Goal: Task Accomplishment & Management: Complete application form

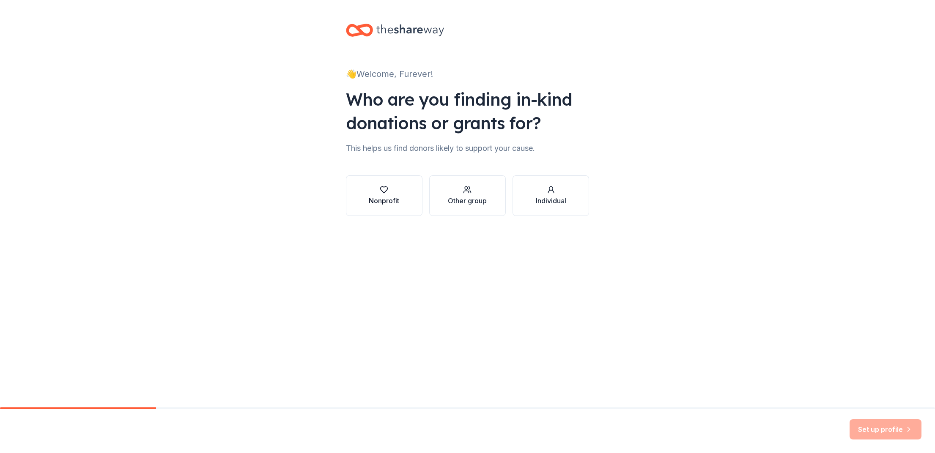
click at [385, 192] on icon "button" at bounding box center [384, 190] width 7 height 6
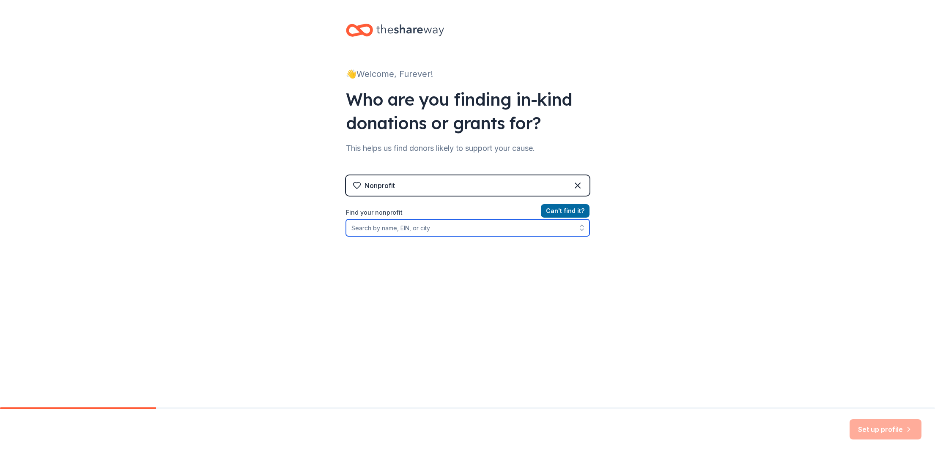
click at [440, 225] on input "Find your nonprofit" at bounding box center [468, 228] width 244 height 17
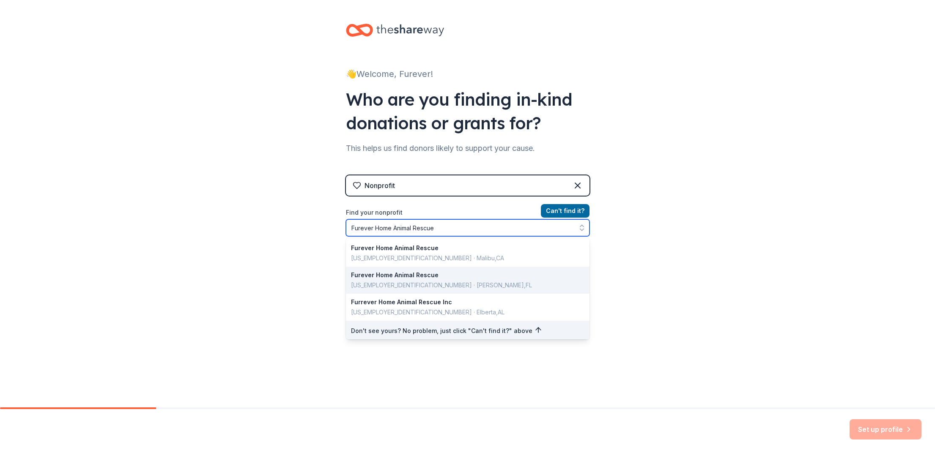
scroll to position [3, 0]
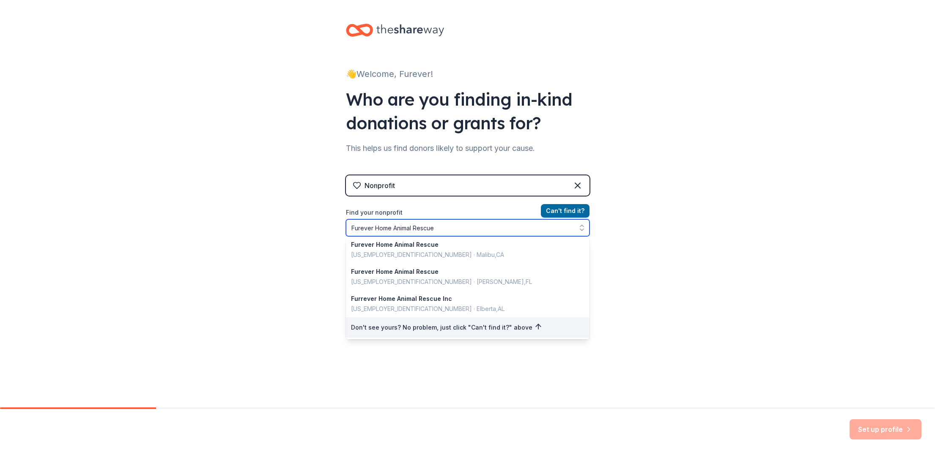
type input "Furever Home Animal Rescue"
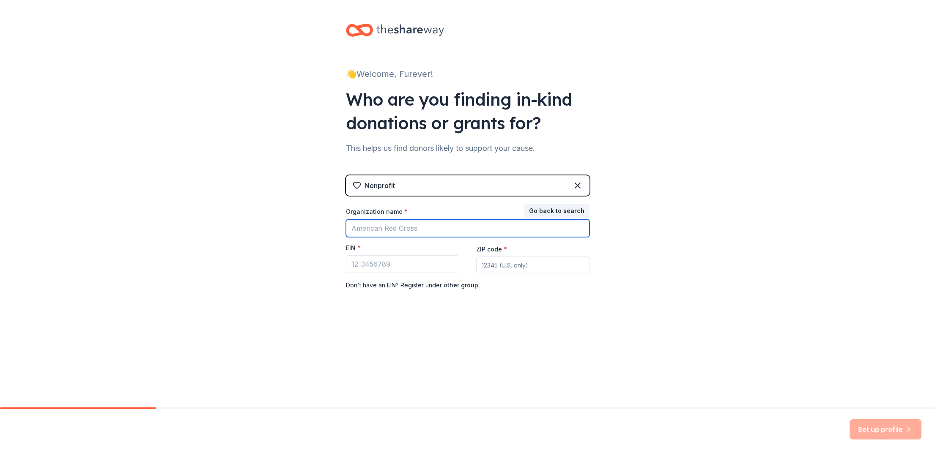
click at [406, 228] on input "Organization name *" at bounding box center [468, 229] width 244 height 18
drag, startPoint x: 286, startPoint y: 230, endPoint x: 289, endPoint y: 237, distance: 8.3
click at [286, 230] on div "👋 Welcome, Furever! Who are you finding in-kind donations or grants for? This h…" at bounding box center [467, 174] width 935 height 348
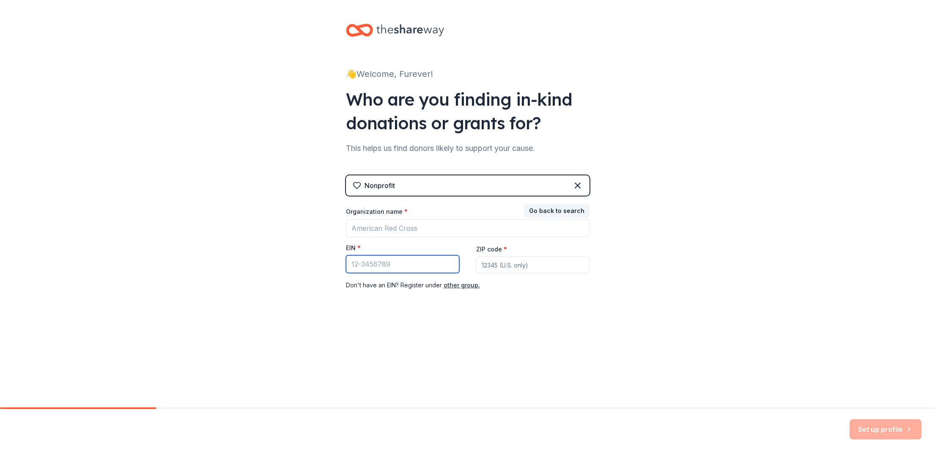
click at [406, 263] on input "EIN *" at bounding box center [402, 264] width 113 height 18
paste input "[US_EMPLOYER_IDENTIFICATION_NUMBER]"
type input "[US_EMPLOYER_IDENTIFICATION_NUMBER]"
click at [546, 264] on input "ZIP code *" at bounding box center [532, 265] width 113 height 17
type input "22407"
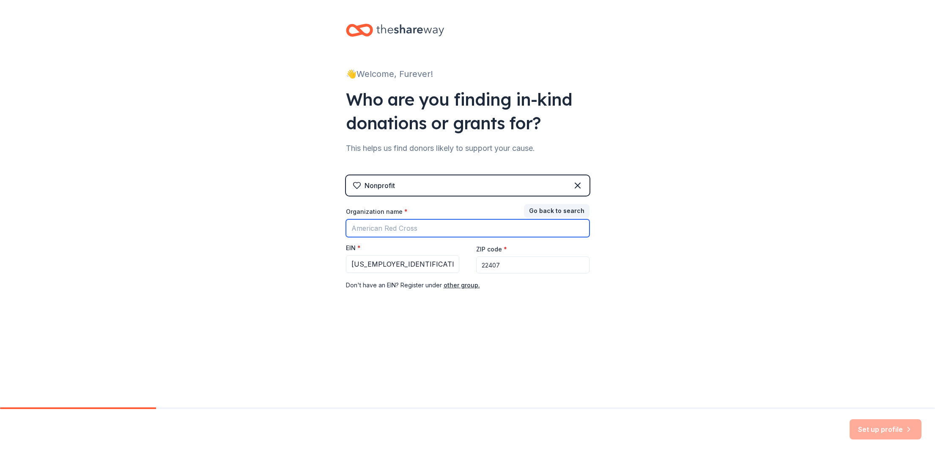
click at [447, 230] on input "Organization name *" at bounding box center [468, 229] width 244 height 18
type input "Furever Home Animal Rescue"
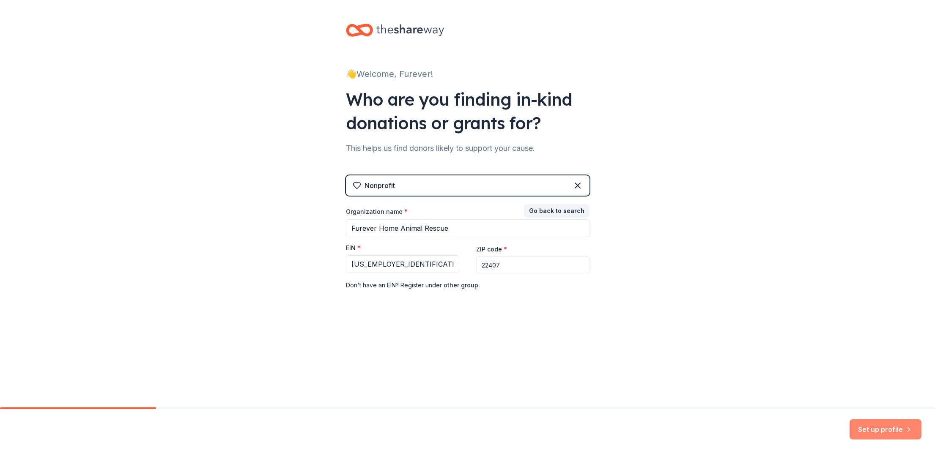
click at [891, 429] on button "Set up profile" at bounding box center [886, 430] width 72 height 20
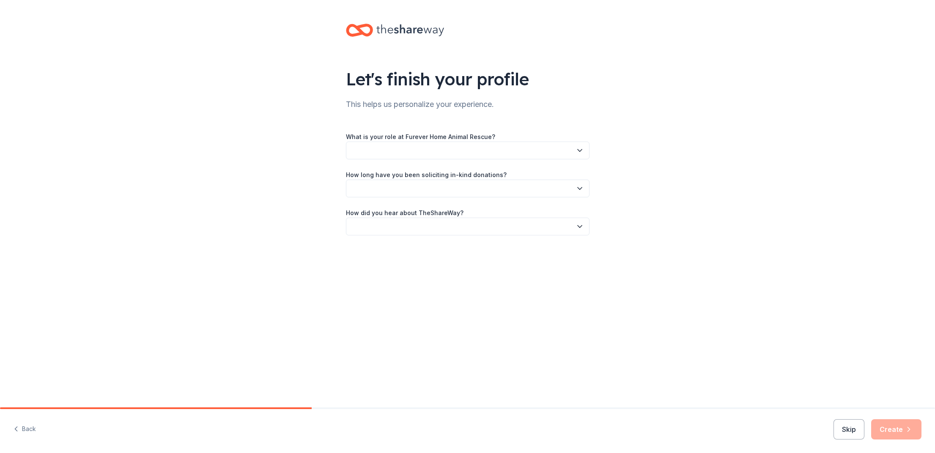
click at [431, 150] on button "button" at bounding box center [468, 151] width 244 height 18
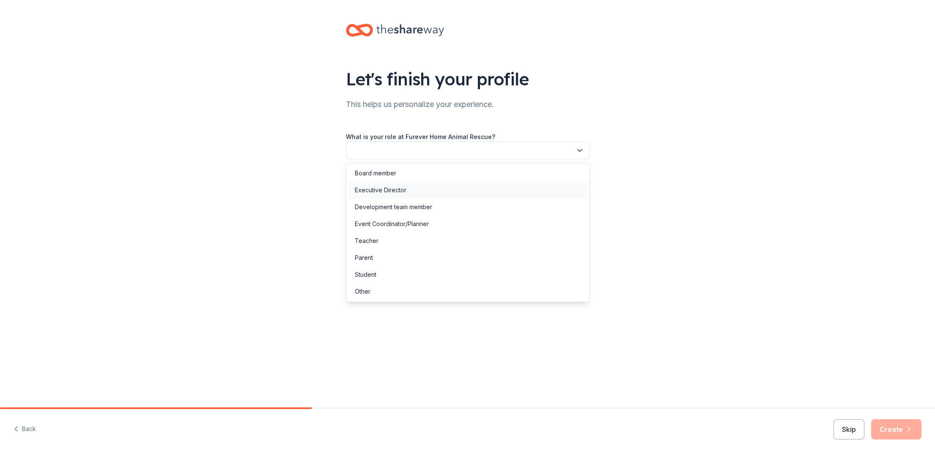
click at [398, 192] on div "Executive Director" at bounding box center [381, 190] width 52 height 10
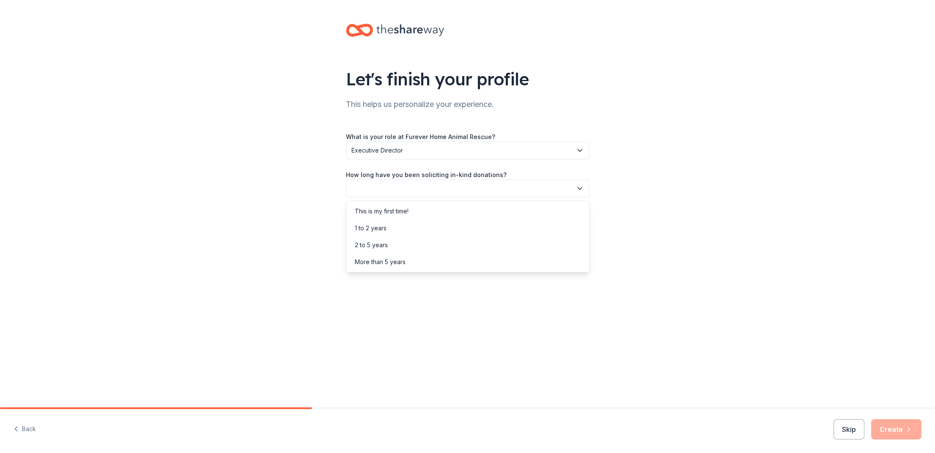
click at [398, 192] on button "button" at bounding box center [468, 189] width 244 height 18
click at [403, 214] on div "This is my first time!" at bounding box center [382, 211] width 54 height 10
click at [406, 228] on button "button" at bounding box center [468, 227] width 244 height 18
click at [392, 265] on div "Online search" at bounding box center [374, 266] width 38 height 10
click at [895, 430] on button "Create" at bounding box center [896, 430] width 50 height 20
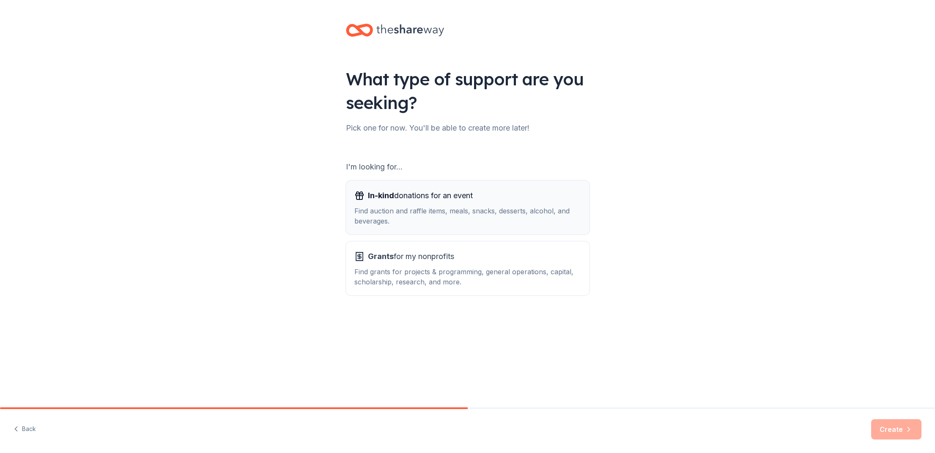
click at [409, 220] on div "Find auction and raffle items, meals, snacks, desserts, alcohol, and beverages." at bounding box center [467, 216] width 227 height 20
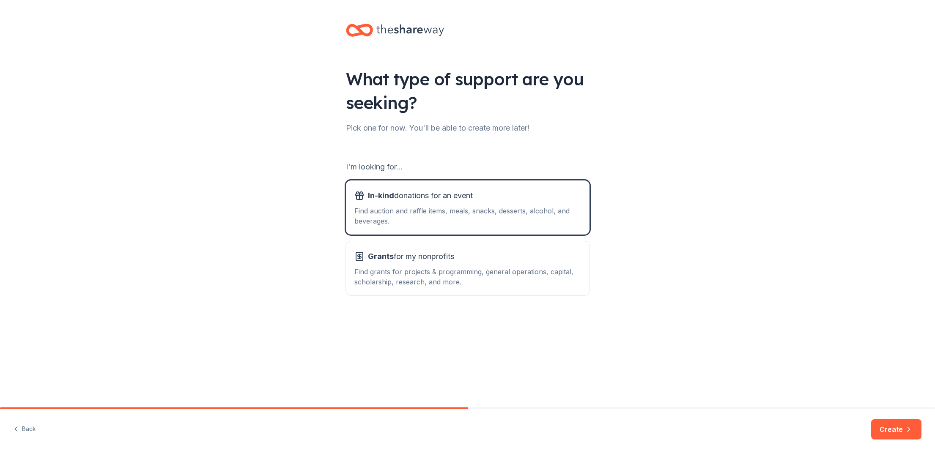
click at [893, 431] on button "Create" at bounding box center [896, 430] width 50 height 20
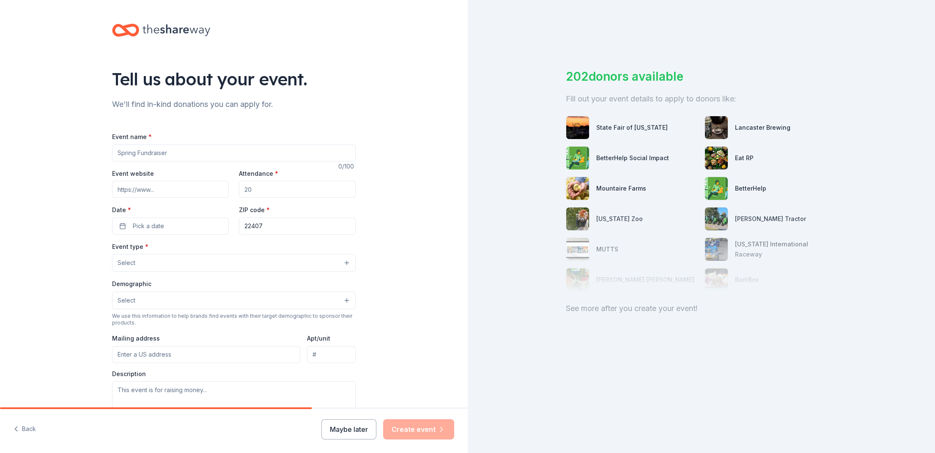
click at [165, 154] on input "Event name *" at bounding box center [234, 153] width 244 height 17
type input "Furever Home Fall Event"
click at [160, 189] on input "Event website" at bounding box center [170, 189] width 117 height 17
click at [263, 195] on input "Attendance *" at bounding box center [297, 189] width 117 height 17
drag, startPoint x: 260, startPoint y: 192, endPoint x: 238, endPoint y: 192, distance: 22.4
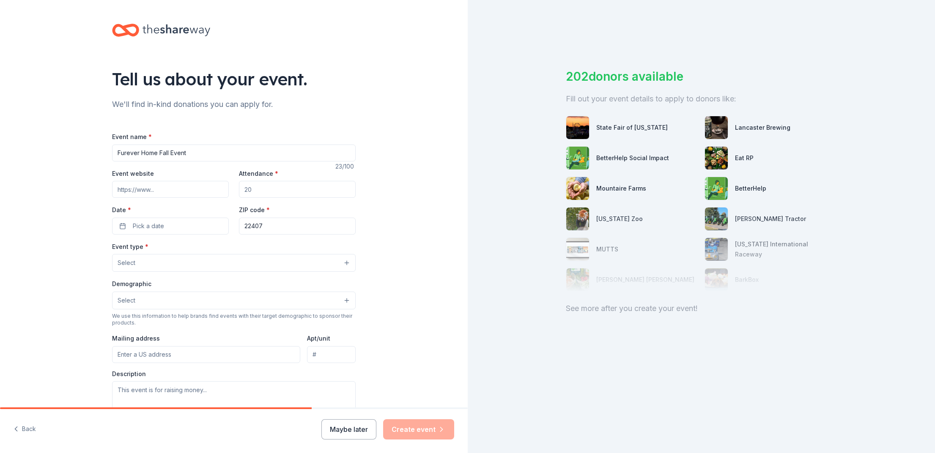
click at [238, 192] on div "Event website Attendance * Date * Pick a date ZIP code * 22407" at bounding box center [234, 201] width 244 height 66
type input "50"
click at [148, 225] on span "Pick a date" at bounding box center [148, 226] width 31 height 10
click at [217, 251] on button "Go to next month" at bounding box center [216, 249] width 12 height 12
click at [216, 247] on button "Go to next month" at bounding box center [216, 249] width 12 height 12
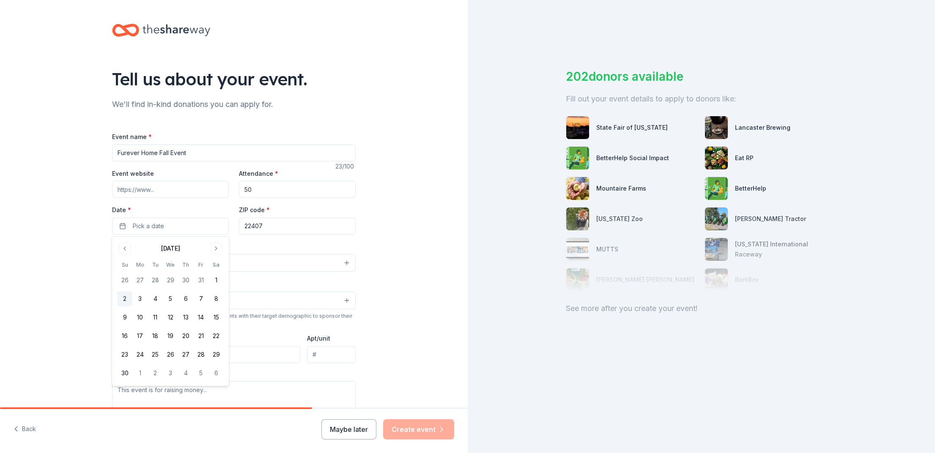
click at [124, 302] on button "2" at bounding box center [124, 298] width 15 height 15
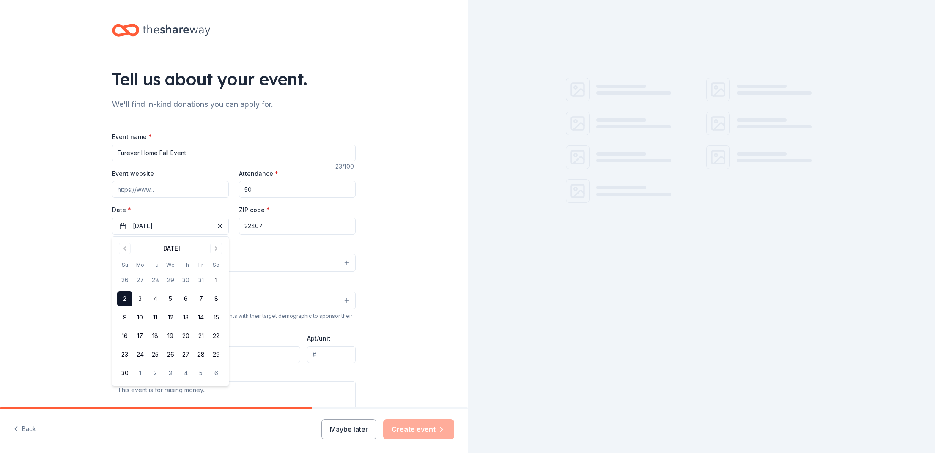
click at [292, 224] on input "22407" at bounding box center [297, 226] width 117 height 17
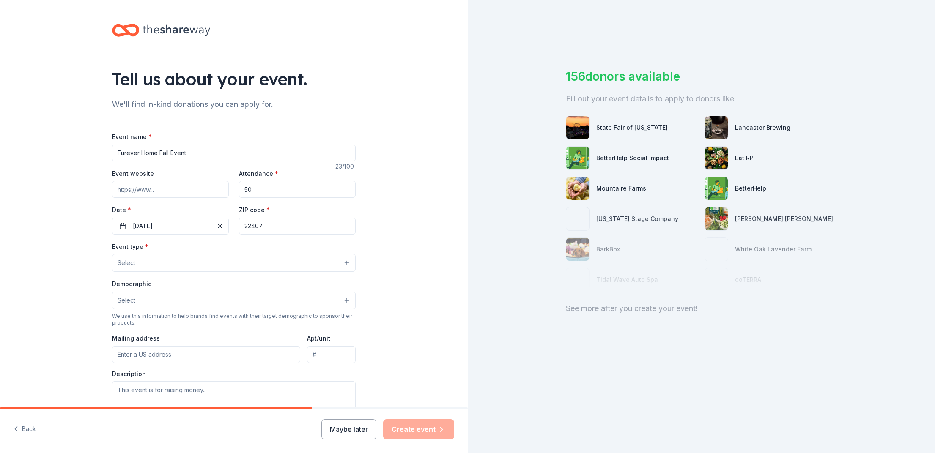
click at [198, 262] on button "Select" at bounding box center [234, 263] width 244 height 18
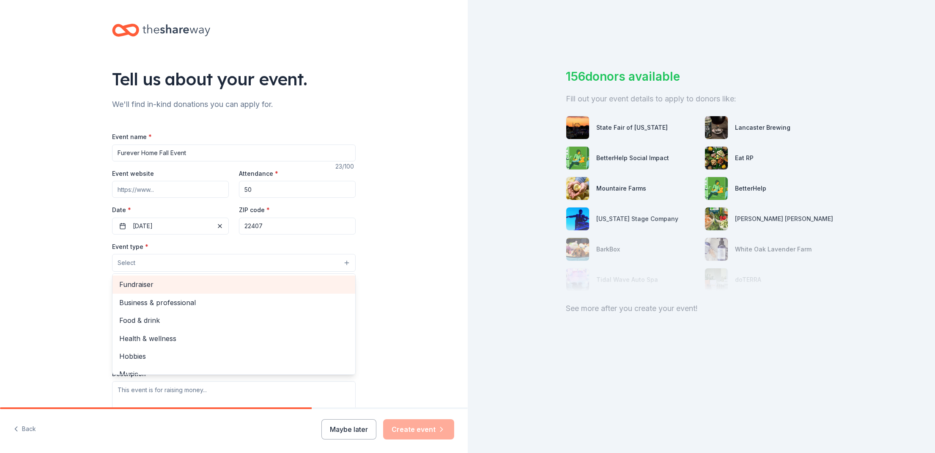
click at [174, 289] on span "Fundraiser" at bounding box center [233, 284] width 229 height 11
click at [82, 289] on div "Tell us about your event. We'll find in-kind donations you can apply for. Event…" at bounding box center [234, 282] width 468 height 564
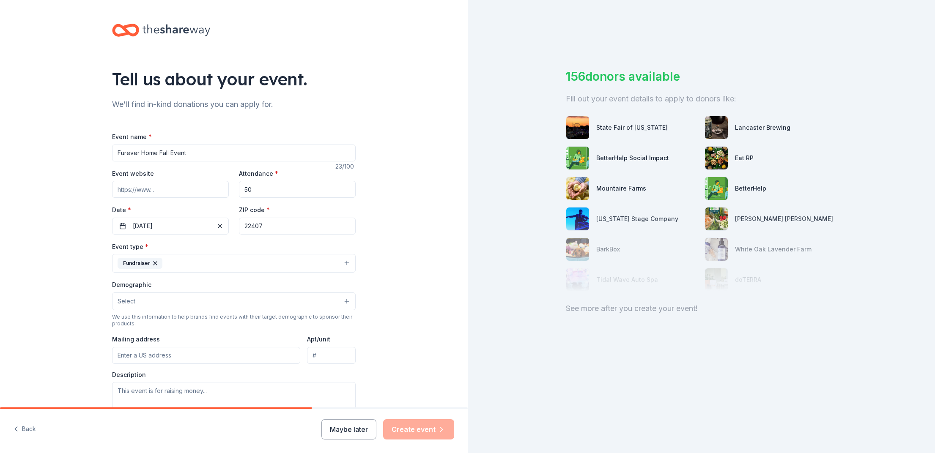
click at [167, 303] on button "Select" at bounding box center [234, 302] width 244 height 18
click at [162, 326] on span "All genders" at bounding box center [233, 323] width 229 height 11
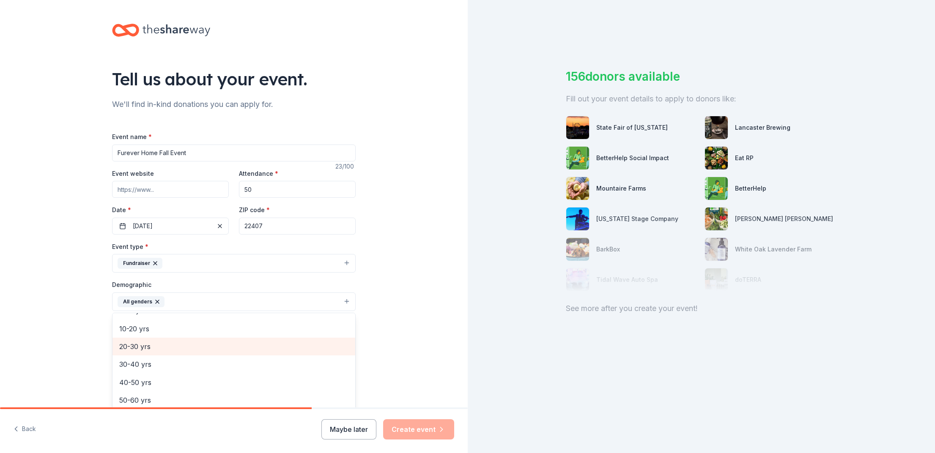
click at [167, 352] on span "20-30 yrs" at bounding box center [233, 346] width 229 height 11
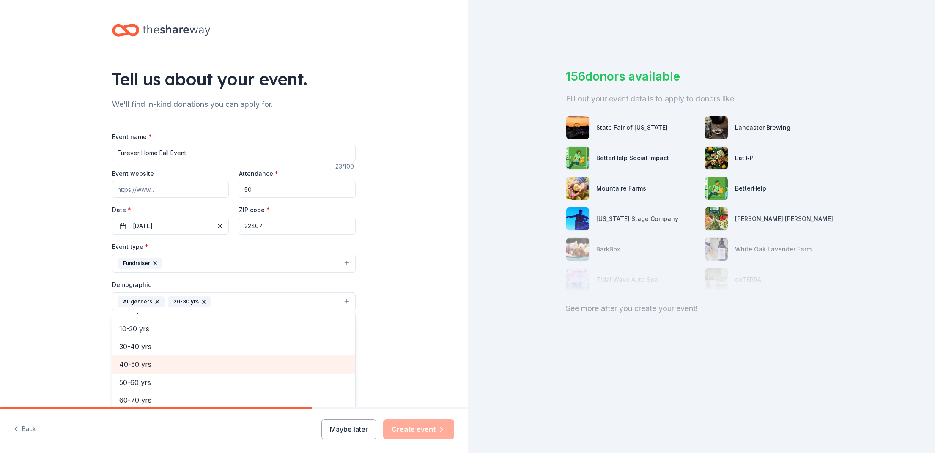
click at [167, 368] on span "40-50 yrs" at bounding box center [233, 364] width 229 height 11
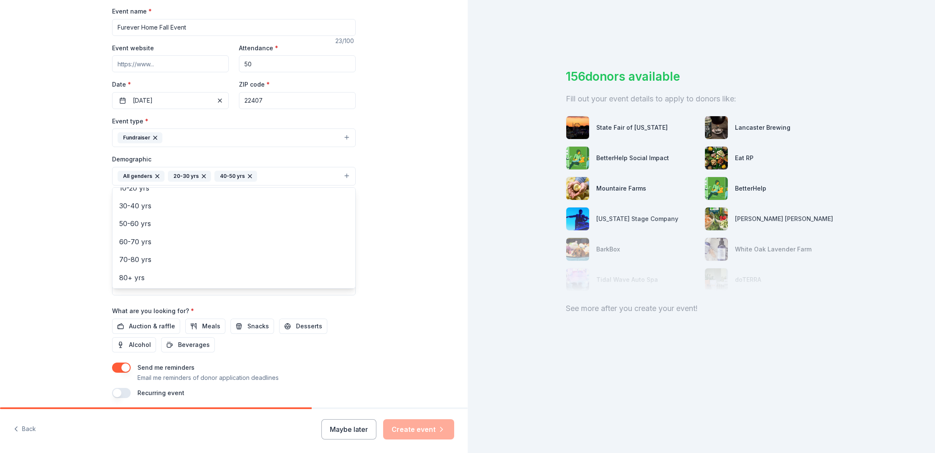
click at [47, 287] on div "Tell us about your event. We'll find in-kind donations you can apply for. Event…" at bounding box center [234, 156] width 468 height 565
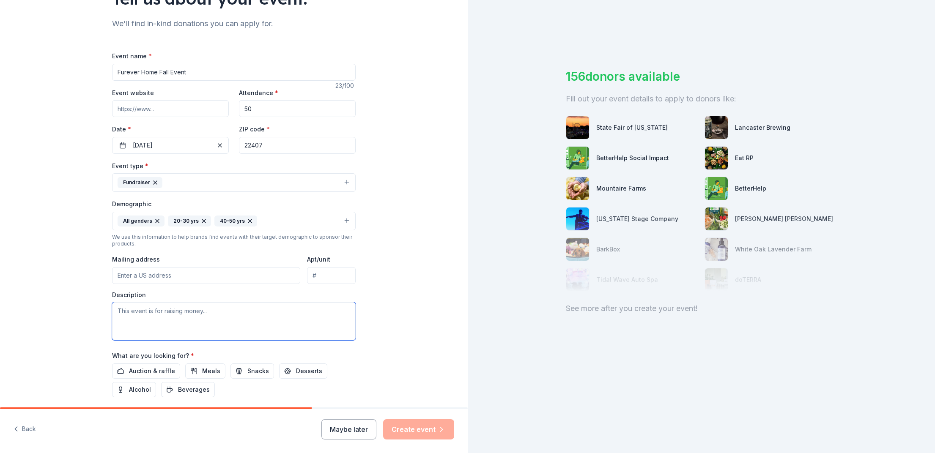
click at [166, 317] on textarea at bounding box center [234, 321] width 244 height 38
click at [236, 307] on textarea at bounding box center [234, 321] width 244 height 38
click at [157, 375] on span "Auction & raffle" at bounding box center [152, 371] width 46 height 10
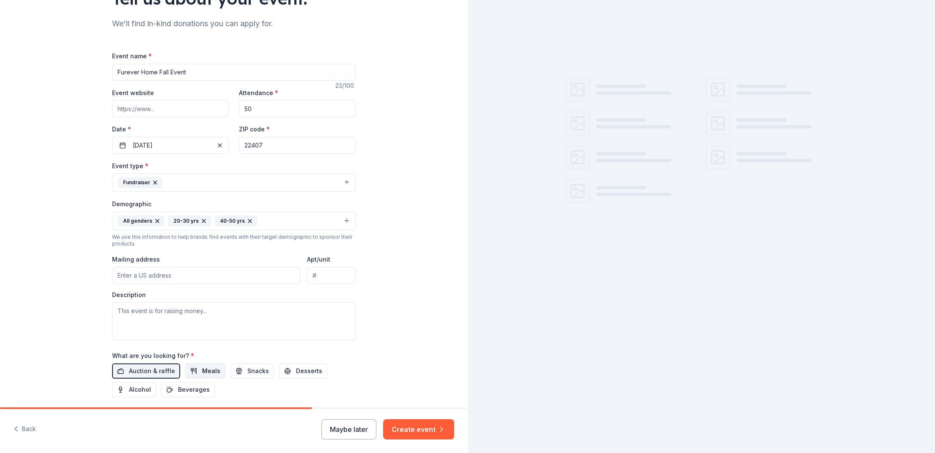
click at [214, 373] on span "Meals" at bounding box center [211, 371] width 18 height 10
click at [202, 374] on span "Meals" at bounding box center [211, 371] width 18 height 10
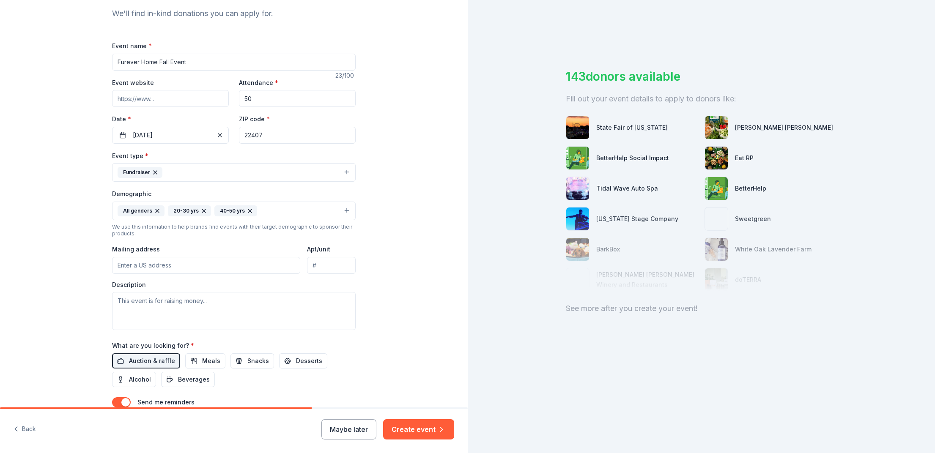
scroll to position [64, 0]
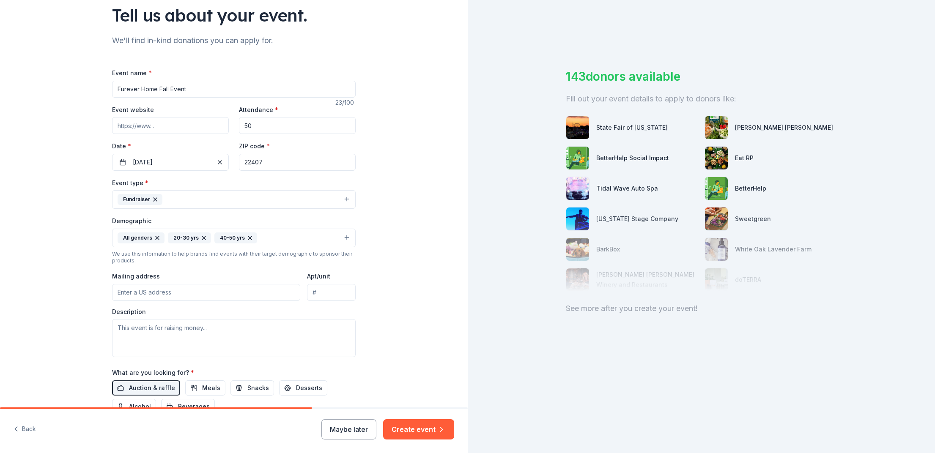
click at [145, 124] on input "Event website" at bounding box center [170, 125] width 117 height 17
type input "fureverhome-rescue.org"
click at [211, 333] on textarea at bounding box center [234, 338] width 244 height 38
paste textarea "We are holding a fall event at Lost Generation Brewery in Washington DC to spre…"
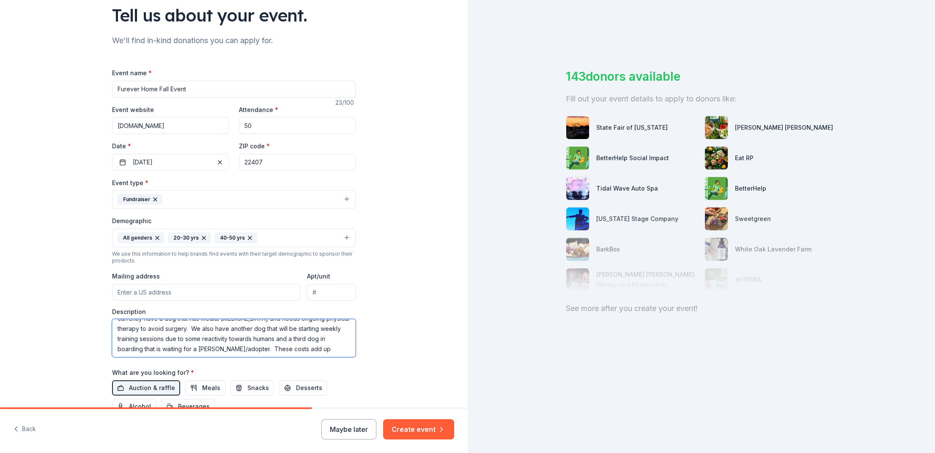
scroll to position [56, 0]
drag, startPoint x: 162, startPoint y: 342, endPoint x: 182, endPoint y: 323, distance: 27.8
click at [182, 323] on textarea "We are holding a fall event at Lost Generation Brewery in Washington DC to spre…" at bounding box center [234, 338] width 244 height 38
click at [233, 334] on textarea "We are holding a fall event at Lost Generation Brewery in Washington DC to spre…" at bounding box center [234, 338] width 244 height 38
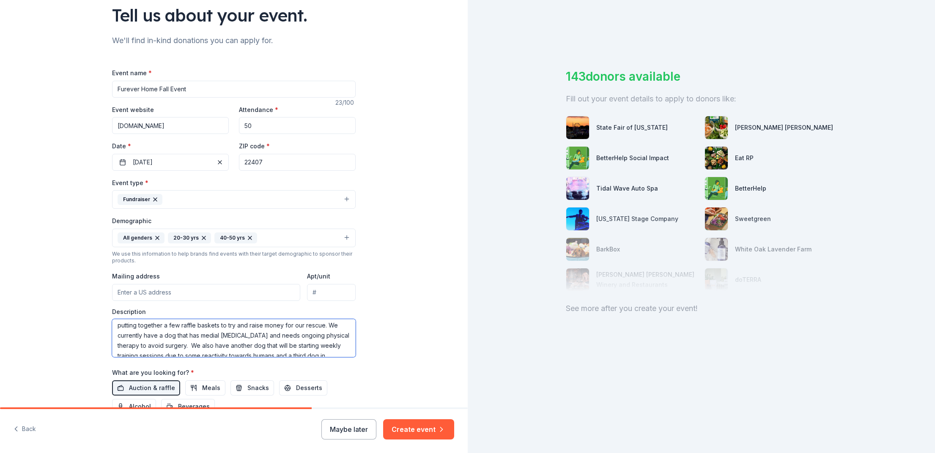
drag, startPoint x: 225, startPoint y: 326, endPoint x: 174, endPoint y: 348, distance: 56.1
click at [174, 348] on textarea "We are holding a fall event at Lost Generation Brewery in Washington DC to spre…" at bounding box center [234, 338] width 244 height 38
drag, startPoint x: 175, startPoint y: 343, endPoint x: 224, endPoint y: 329, distance: 50.9
click at [224, 329] on textarea "We are holding a fall event at Lost Generation Brewery in Washington DC to spre…" at bounding box center [234, 338] width 244 height 38
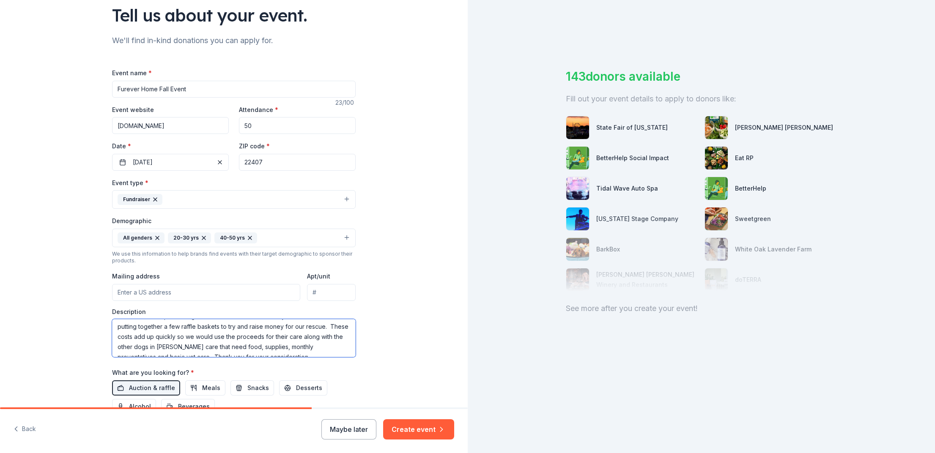
click at [261, 326] on textarea "We are holding a fall event at Lost Generation Brewery in Washington DC to spre…" at bounding box center [234, 338] width 244 height 38
click at [244, 328] on textarea "We are holding a fall event at Lost Generation Brewery in Washington DC to spre…" at bounding box center [234, 338] width 244 height 38
click at [180, 334] on textarea "We are holding a fall event at Lost Generation Brewery in Washington DC to spre…" at bounding box center [234, 338] width 244 height 38
drag, startPoint x: 340, startPoint y: 334, endPoint x: 347, endPoint y: 334, distance: 6.8
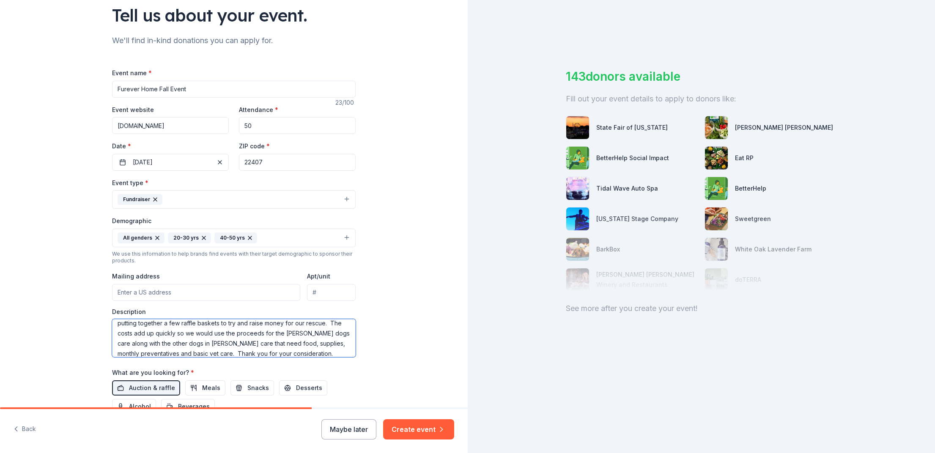
click at [340, 334] on textarea "We are holding a fall event at Lost Generation Brewery in Washington DC to spre…" at bounding box center [234, 338] width 244 height 38
drag, startPoint x: 349, startPoint y: 334, endPoint x: 299, endPoint y: 333, distance: 50.8
click at [299, 333] on textarea "We are holding a fall event at Lost Generation Brewery in Washington DC to spre…" at bounding box center [234, 338] width 244 height 38
click at [210, 335] on textarea "We are holding a fall event at Lost Generation Brewery in Washington DC to spre…" at bounding box center [234, 338] width 244 height 38
drag, startPoint x: 143, startPoint y: 342, endPoint x: 227, endPoint y: 334, distance: 84.1
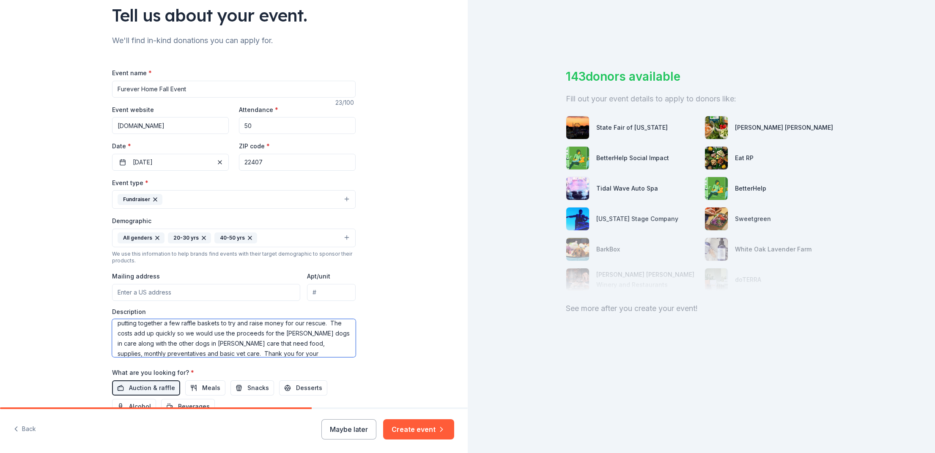
click at [227, 334] on textarea "We are holding a fall event at Lost Generation Brewery in Washington DC to spre…" at bounding box center [234, 338] width 244 height 38
click at [261, 337] on textarea "We are holding a fall event at Lost Generation Brewery in Washington DC to spre…" at bounding box center [234, 338] width 244 height 38
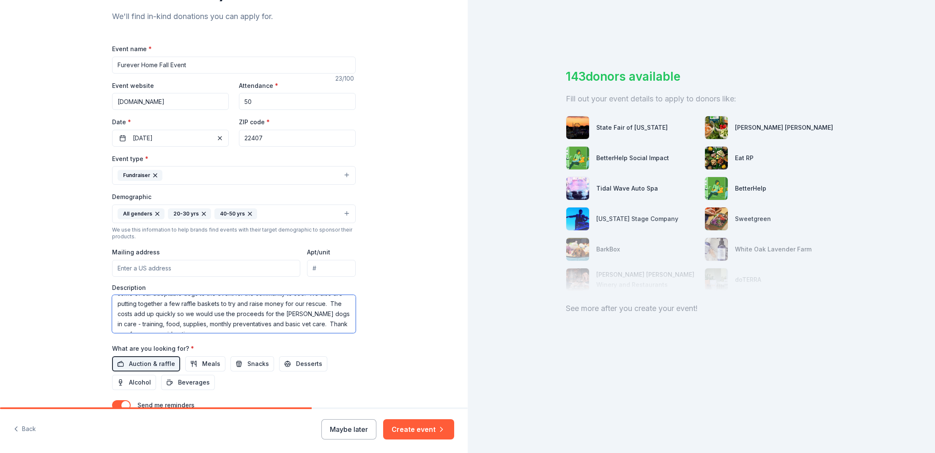
scroll to position [91, 0]
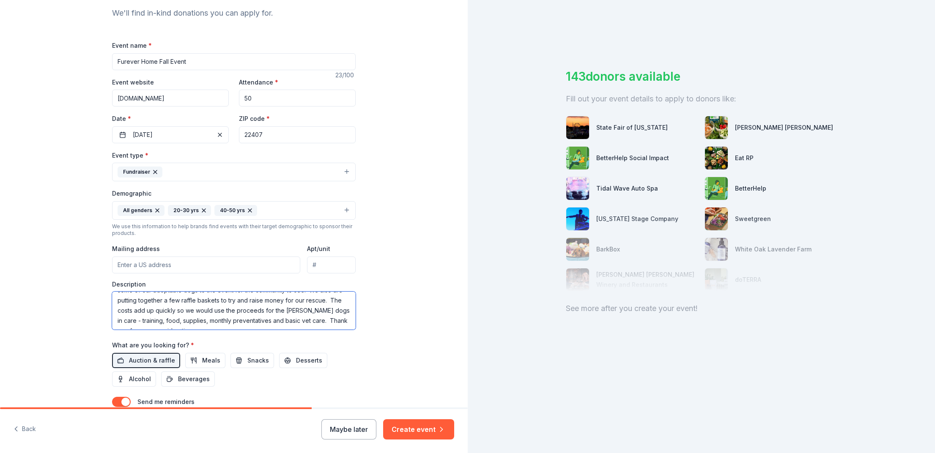
click at [261, 314] on textarea "We are holding a fall event at Lost Generation Brewery in Washington DC to spre…" at bounding box center [234, 311] width 244 height 38
click at [299, 301] on textarea "We are holding a fall event at Lost Generation Brewery in Washington DC to spre…" at bounding box center [234, 311] width 244 height 38
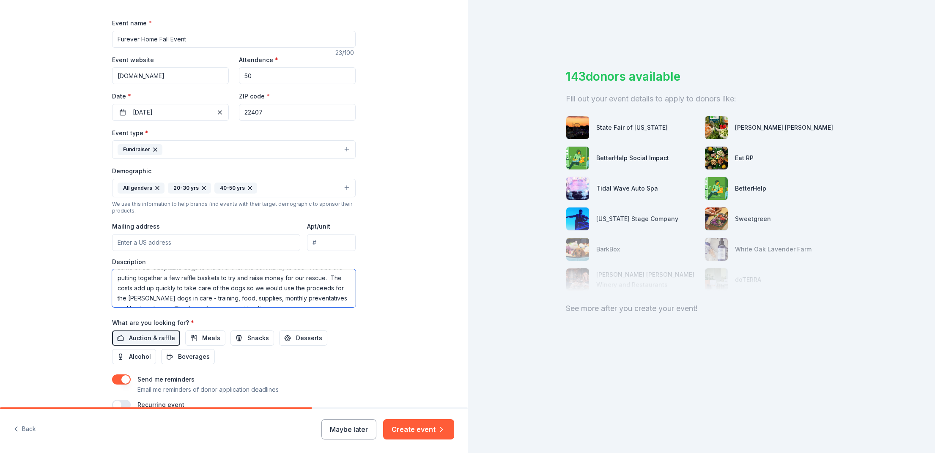
scroll to position [120, 0]
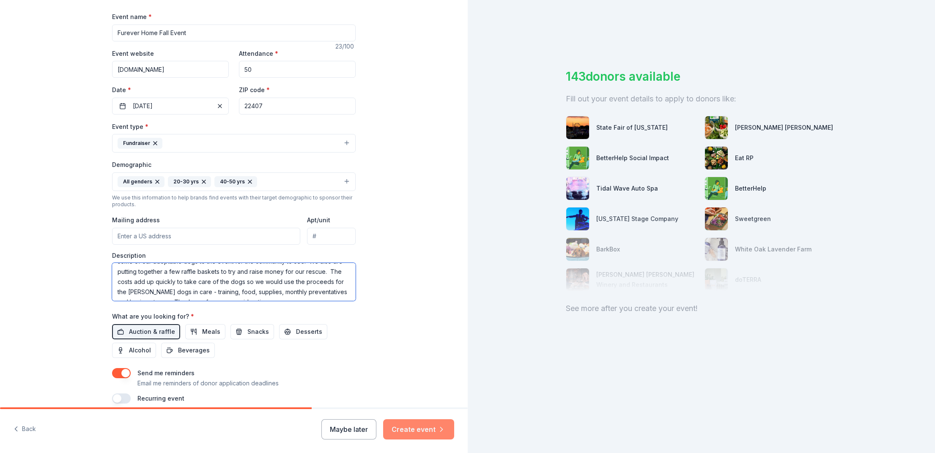
type textarea "We are holding a fall event at Lost Generation Brewery in Washington DC to spre…"
click at [417, 432] on button "Create event" at bounding box center [418, 430] width 71 height 20
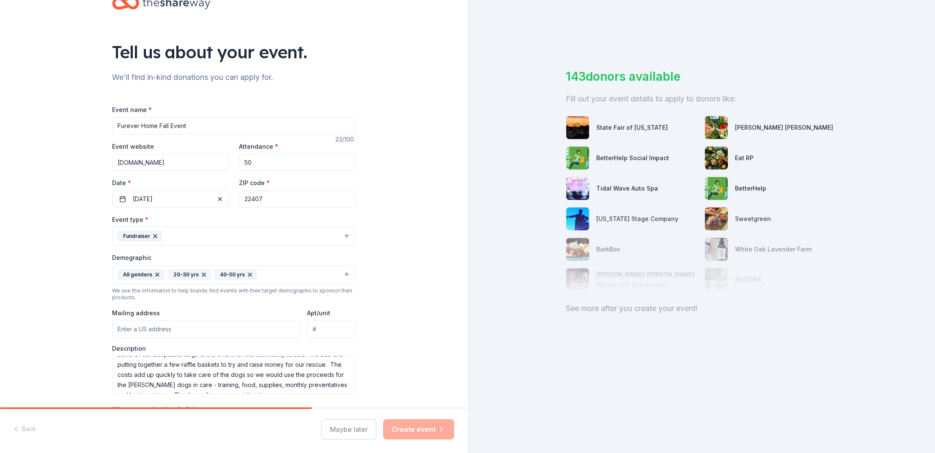
scroll to position [0, 0]
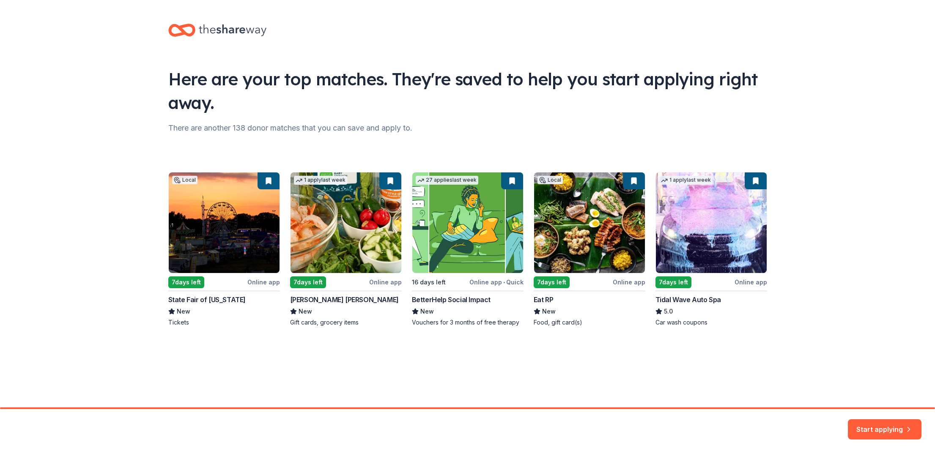
click at [314, 282] on div "Local 7 days left Online app State Fair of Virginia New Tickets 1 apply last we…" at bounding box center [467, 249] width 599 height 155
click at [337, 200] on div "Local 7 days left Online app State Fair of Virginia New Tickets 1 apply last we…" at bounding box center [467, 249] width 599 height 155
click at [391, 181] on div "Local 7 days left Online app State Fair of Virginia New Tickets 1 apply last we…" at bounding box center [467, 249] width 599 height 155
click at [873, 426] on button "Start applying" at bounding box center [885, 424] width 74 height 20
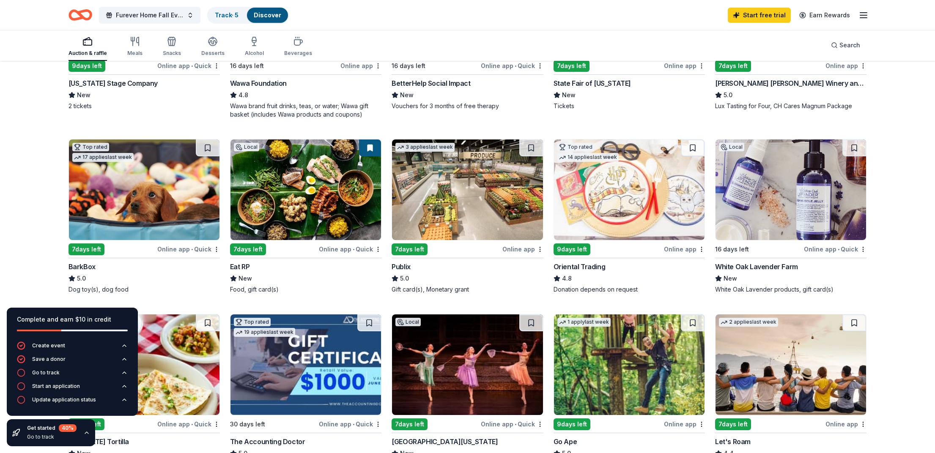
scroll to position [205, 0]
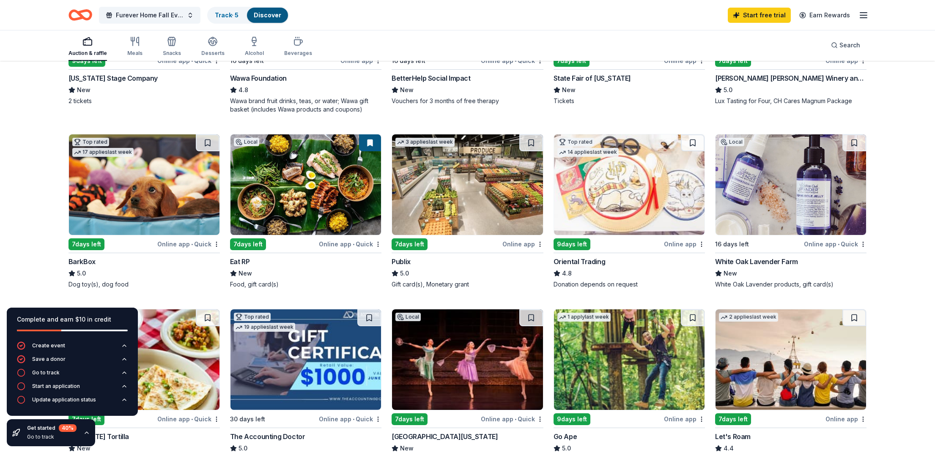
click at [194, 245] on div "Online app • Quick" at bounding box center [188, 244] width 63 height 11
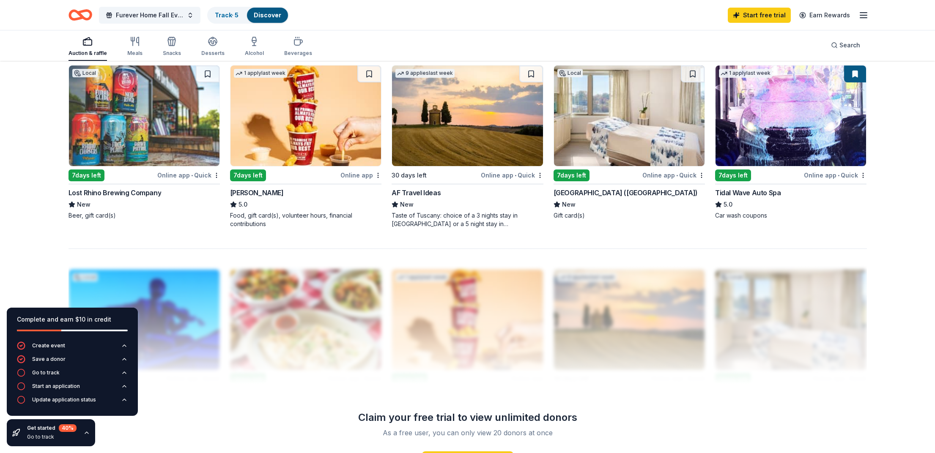
scroll to position [553, 0]
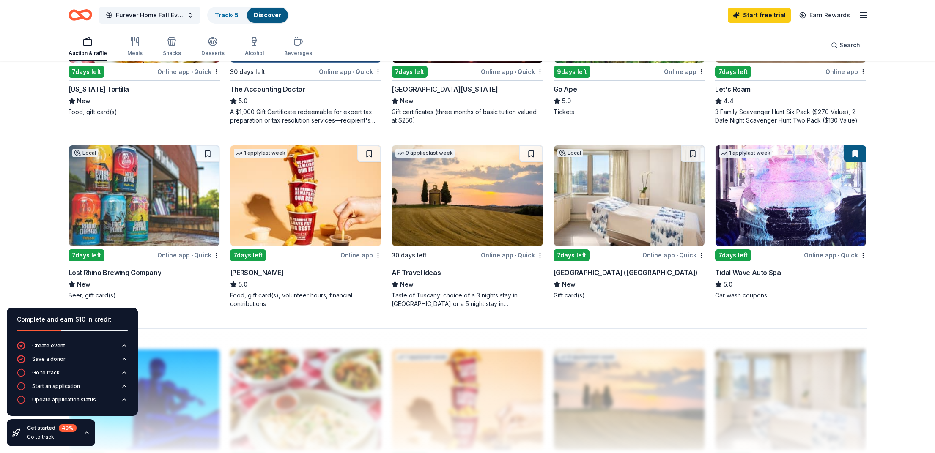
click at [620, 211] on img at bounding box center [629, 195] width 151 height 101
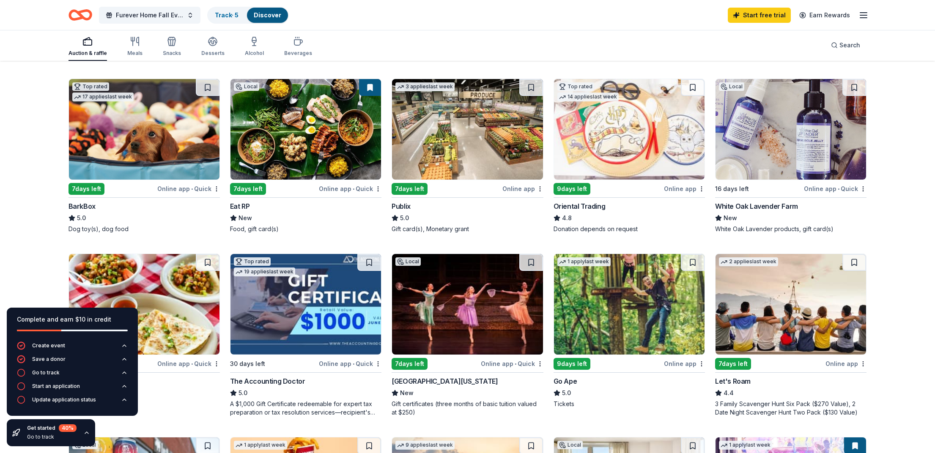
scroll to position [242, 0]
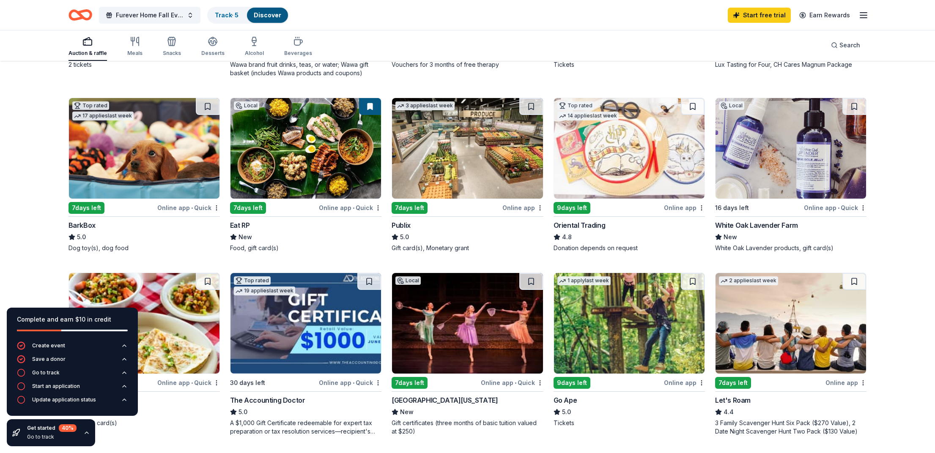
click at [344, 208] on div "Online app • Quick" at bounding box center [350, 208] width 63 height 11
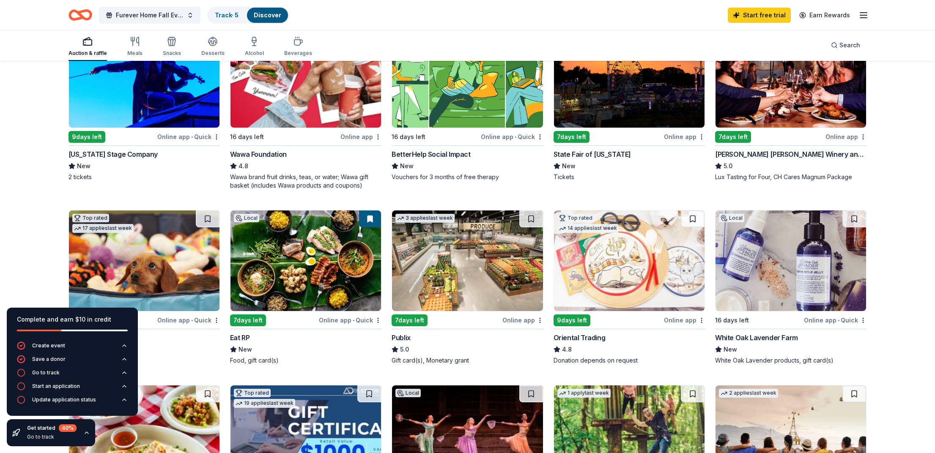
scroll to position [0, 0]
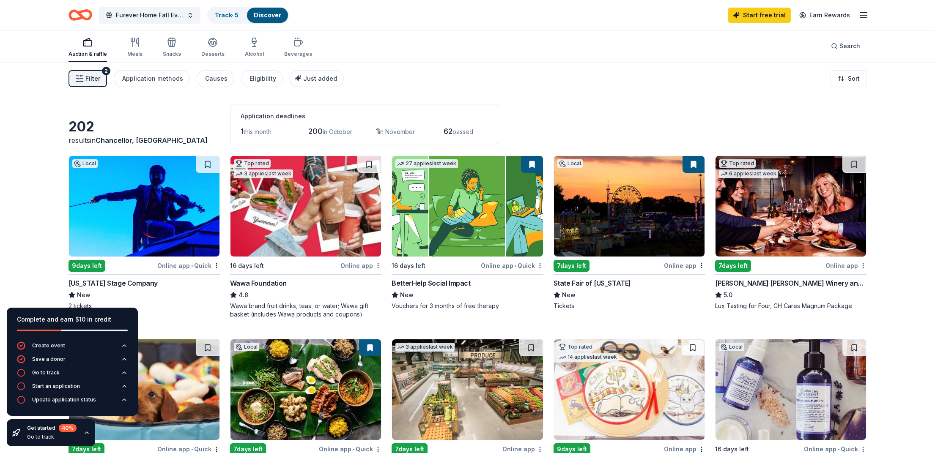
click at [129, 140] on span "Chancellor, VA" at bounding box center [152, 140] width 112 height 8
click at [85, 135] on div "results in Chancellor, VA" at bounding box center [144, 140] width 151 height 10
click at [147, 138] on span "Chancellor, VA" at bounding box center [152, 140] width 112 height 8
click at [102, 78] on button "Filter 2" at bounding box center [88, 78] width 38 height 17
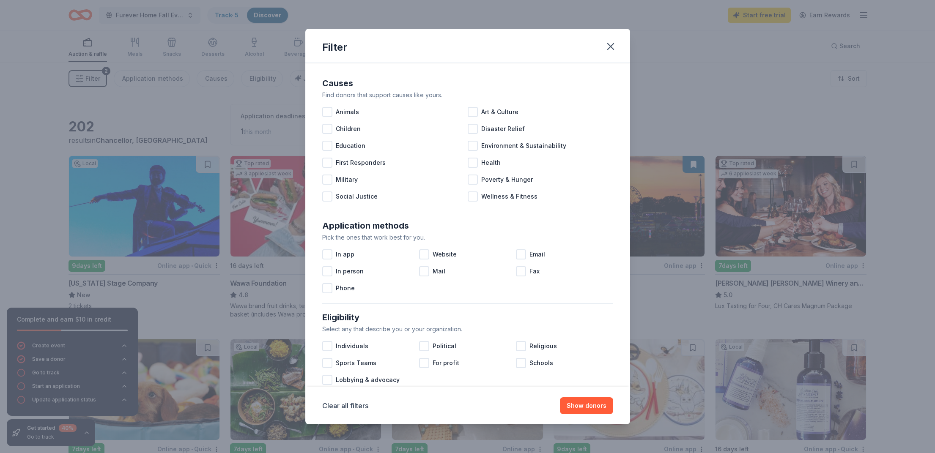
click at [128, 104] on div "Filter Causes Find donors that support causes like yours. Animals Art & Culture…" at bounding box center [467, 226] width 935 height 453
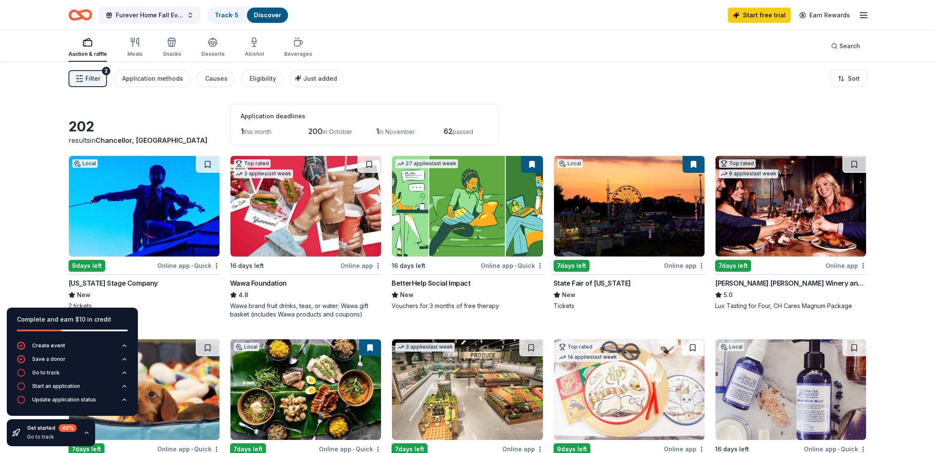
drag, startPoint x: 126, startPoint y: 146, endPoint x: 125, endPoint y: 141, distance: 5.3
click at [114, 128] on div "Results include donors in Chancellor, Cosner's Corner, Dunavant, and Leavells R…" at bounding box center [118, 128] width 127 height 25
click at [128, 128] on div "Results include donors in Chancellor, Cosner's Corner, Dunavant, and Leavells R…" at bounding box center [118, 128] width 127 height 25
click at [182, 14] on span "Furever Home Fall Event" at bounding box center [150, 15] width 68 height 10
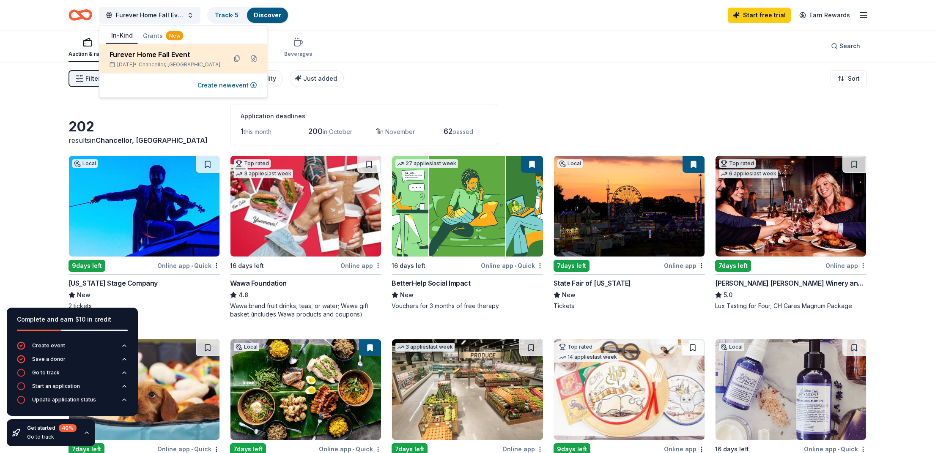
click at [184, 66] on span "Chancellor, VA" at bounding box center [180, 64] width 82 height 7
click at [237, 60] on button at bounding box center [238, 59] width 14 height 14
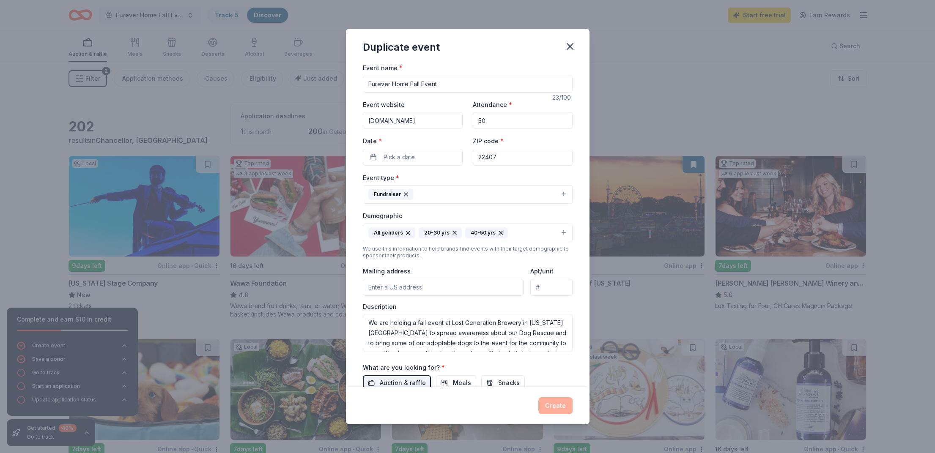
click at [518, 157] on input "22407" at bounding box center [523, 157] width 100 height 17
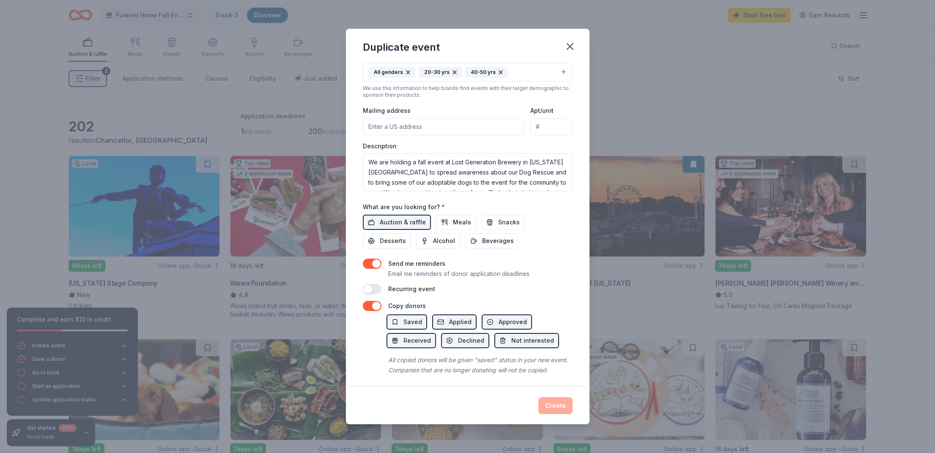
scroll to position [164, 0]
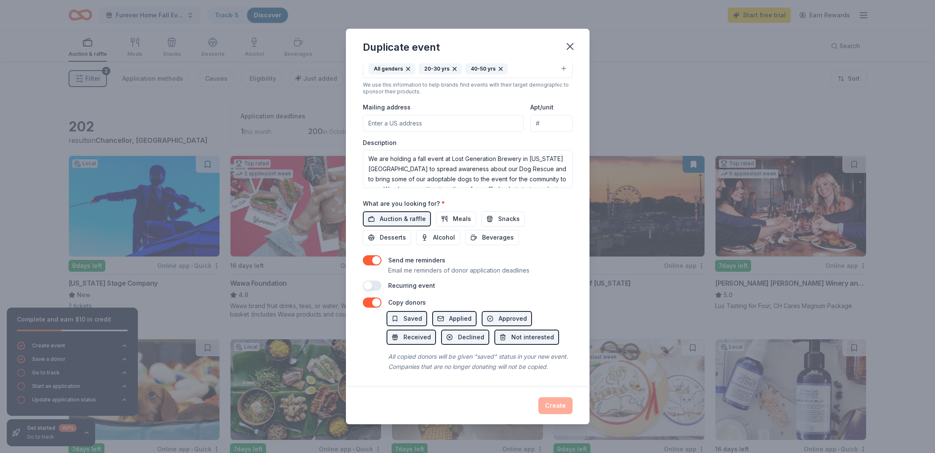
click at [447, 125] on input "Mailing address" at bounding box center [443, 123] width 161 height 17
paste input "12115 Meadow Branch Way Fredericksburg VA 22407"
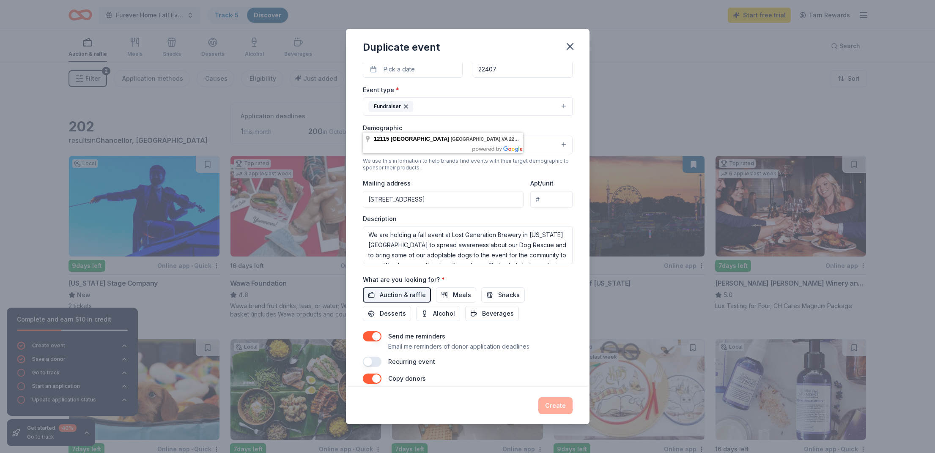
scroll to position [0, 0]
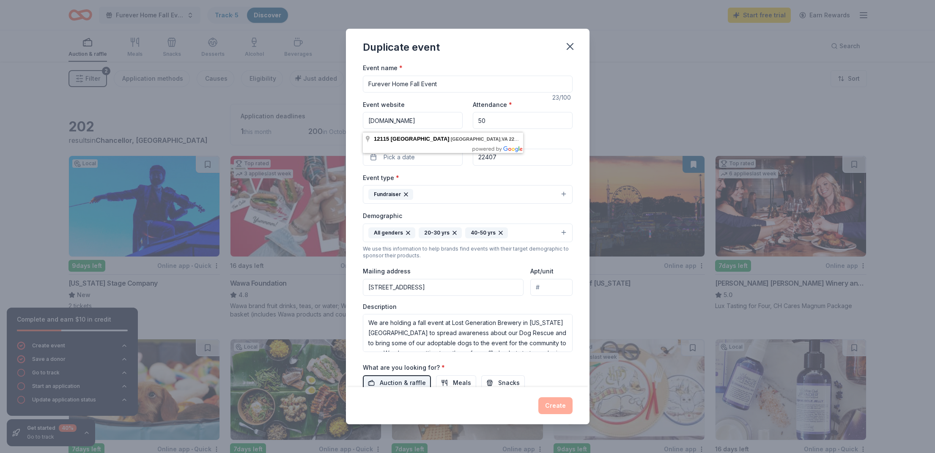
type input "12115 Meadow Branch Way Fredericksburg VA 22407"
click at [516, 309] on div "Description We are holding a fall event at Lost Generation Brewery in Washingto…" at bounding box center [468, 328] width 210 height 50
click at [403, 157] on span "Pick a date" at bounding box center [399, 157] width 31 height 10
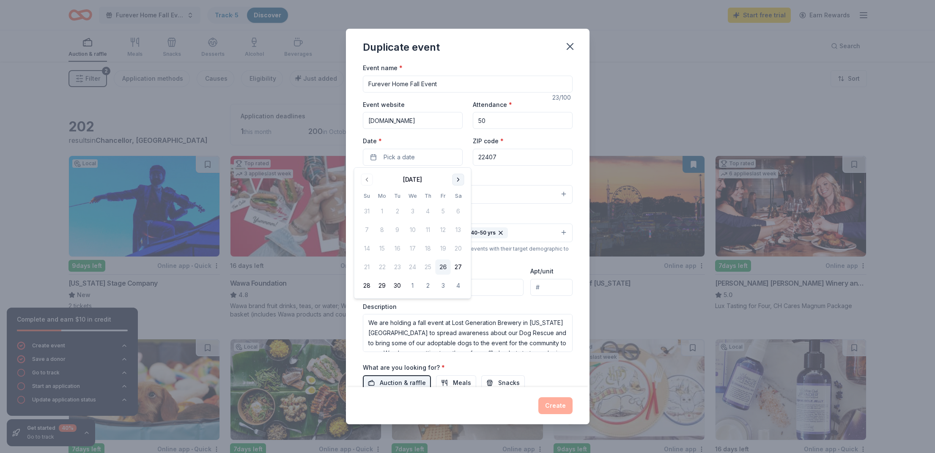
click at [458, 182] on button "Go to next month" at bounding box center [459, 180] width 12 height 12
click at [460, 181] on button "Go to next month" at bounding box center [459, 180] width 12 height 12
click at [367, 230] on button "2" at bounding box center [367, 229] width 15 height 15
click at [503, 176] on div "Event type * Fundraiser" at bounding box center [468, 189] width 210 height 32
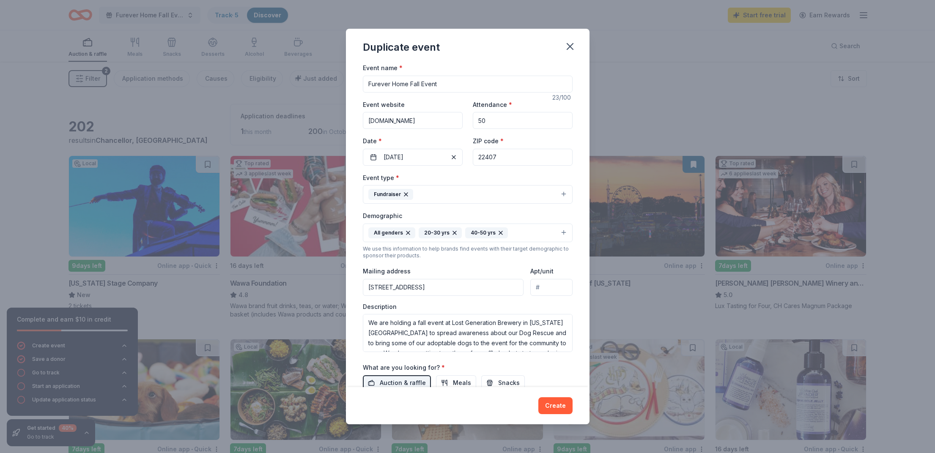
click at [513, 164] on input "22407" at bounding box center [523, 157] width 100 height 17
drag, startPoint x: 515, startPoint y: 158, endPoint x: 452, endPoint y: 160, distance: 63.5
click at [452, 160] on div "Event website fureverhome-rescue.org Attendance * 50 Date * 11/02/2025 ZIP code…" at bounding box center [468, 132] width 210 height 66
drag, startPoint x: 523, startPoint y: 157, endPoint x: 467, endPoint y: 154, distance: 55.9
click at [467, 154] on div "Event website fureverhome-rescue.org Attendance * 50 Date * 11/02/2025 ZIP code…" at bounding box center [468, 132] width 210 height 66
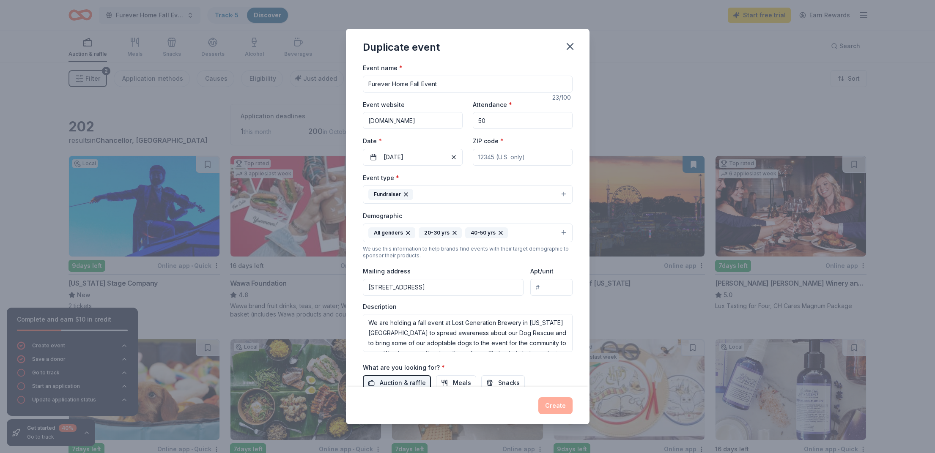
paste input "20002"
type input "20002"
click at [554, 410] on button "Create" at bounding box center [555, 406] width 34 height 17
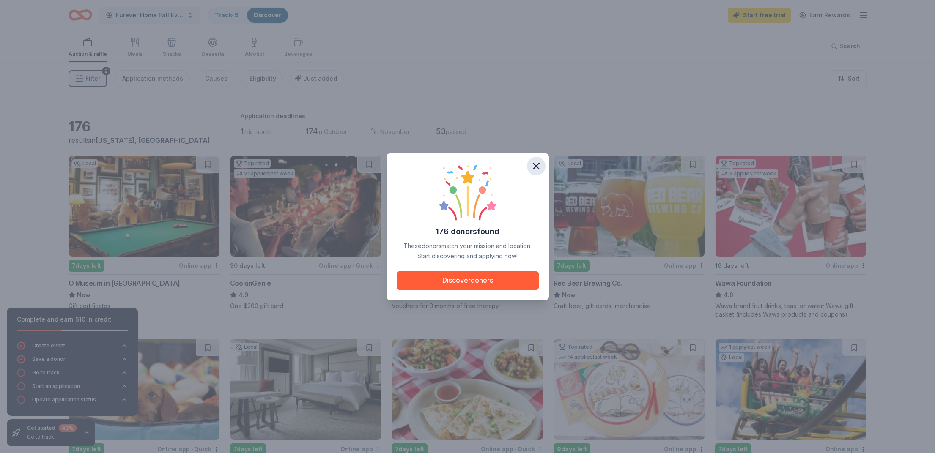
click at [537, 167] on icon "button" at bounding box center [536, 166] width 6 height 6
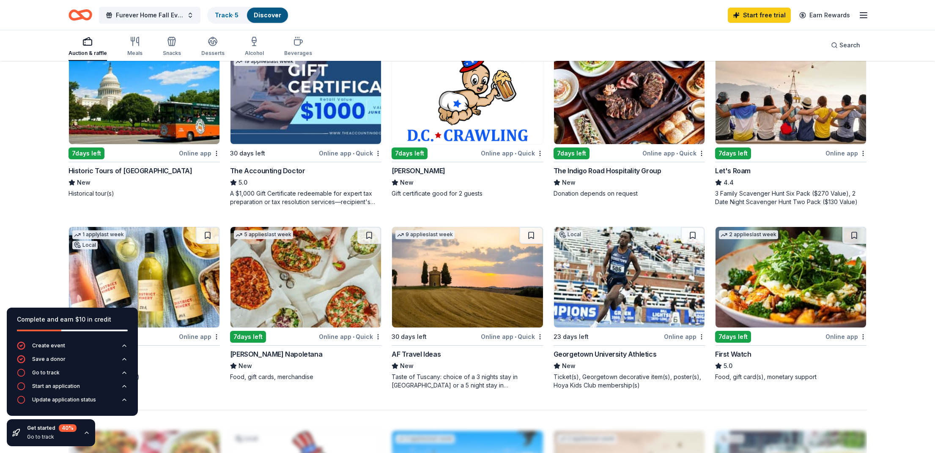
scroll to position [491, 0]
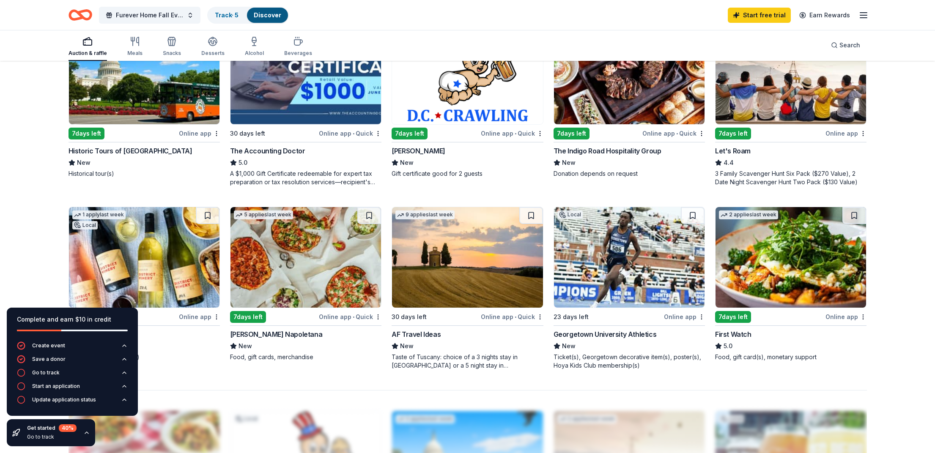
click at [780, 255] on img at bounding box center [791, 257] width 151 height 101
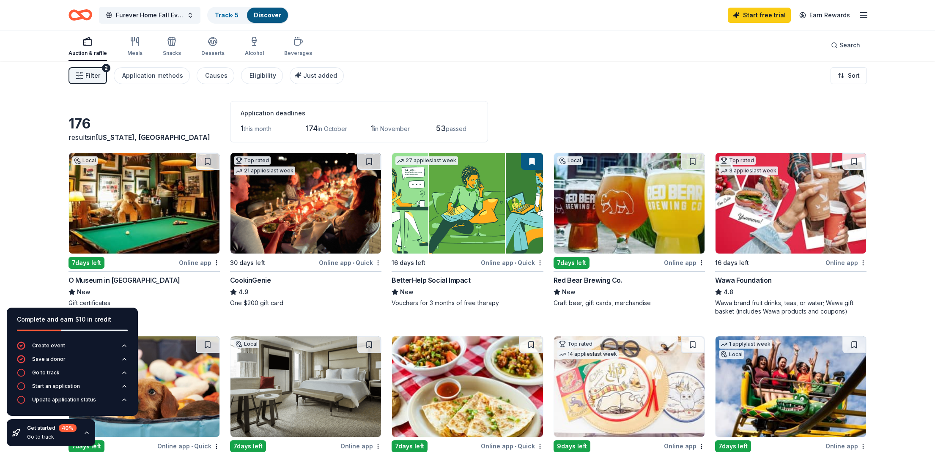
scroll to position [0, 0]
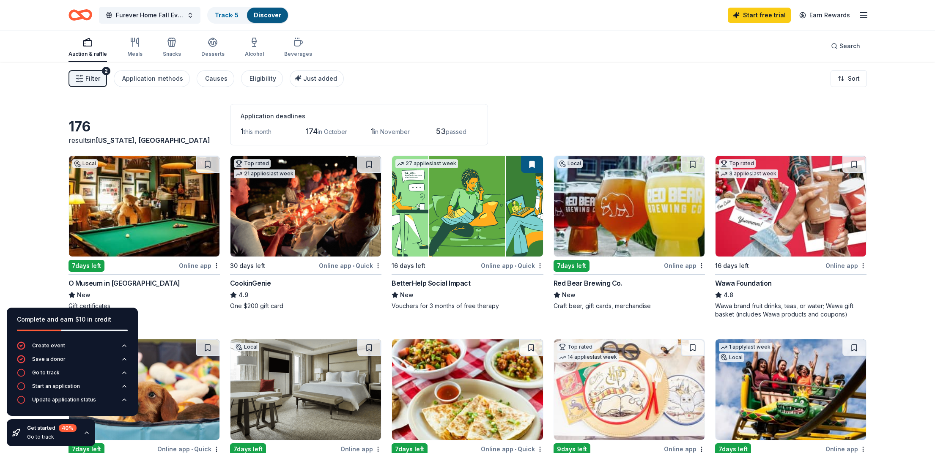
click at [330, 132] on span "in October" at bounding box center [333, 131] width 30 height 7
click at [90, 76] on span "Filter" at bounding box center [92, 79] width 15 height 10
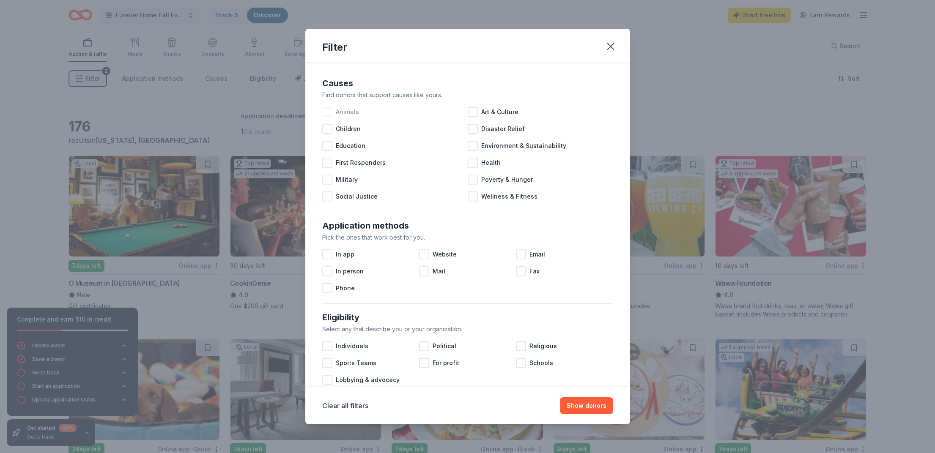
click at [329, 113] on div at bounding box center [327, 112] width 10 height 10
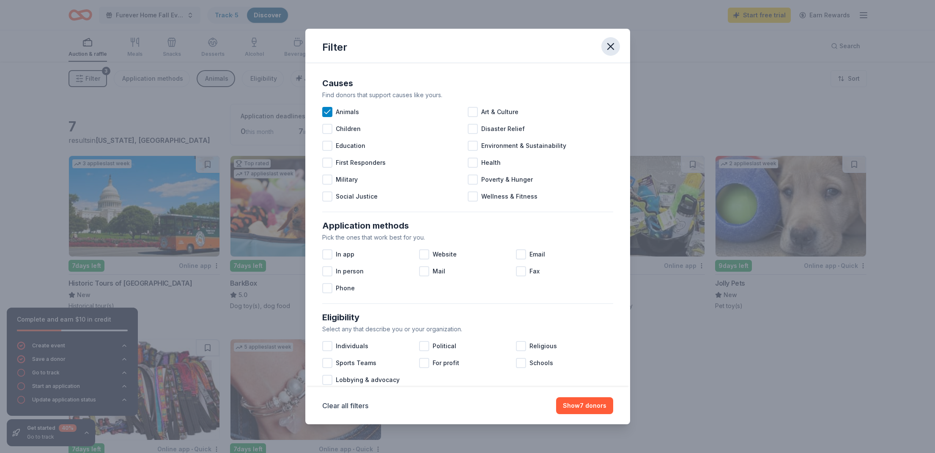
click at [613, 47] on icon "button" at bounding box center [611, 47] width 12 height 12
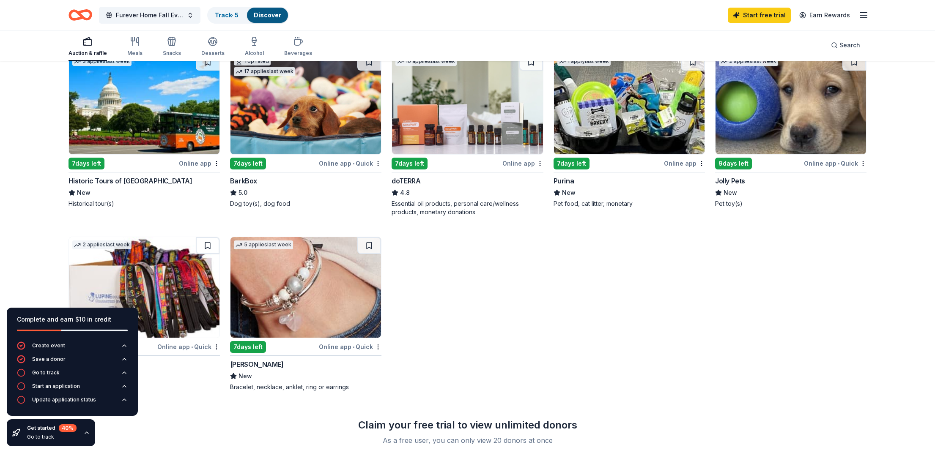
scroll to position [34, 0]
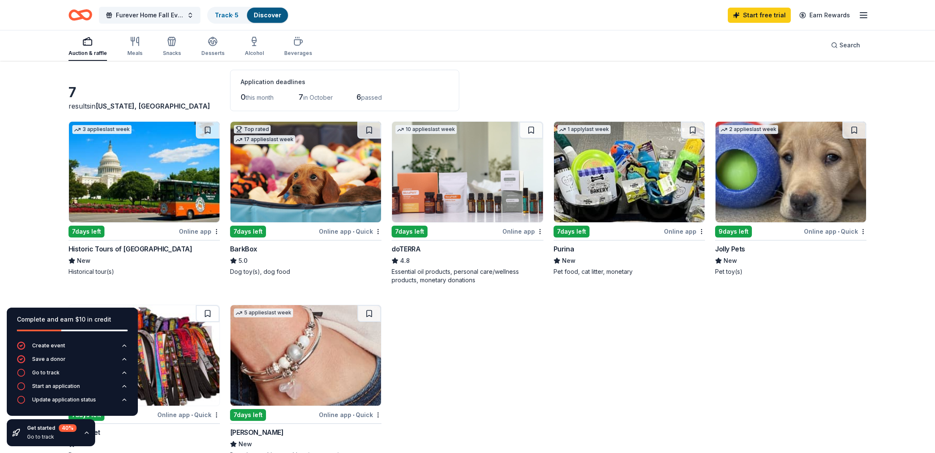
click at [788, 181] on img at bounding box center [791, 172] width 151 height 101
click at [648, 160] on img at bounding box center [629, 172] width 151 height 101
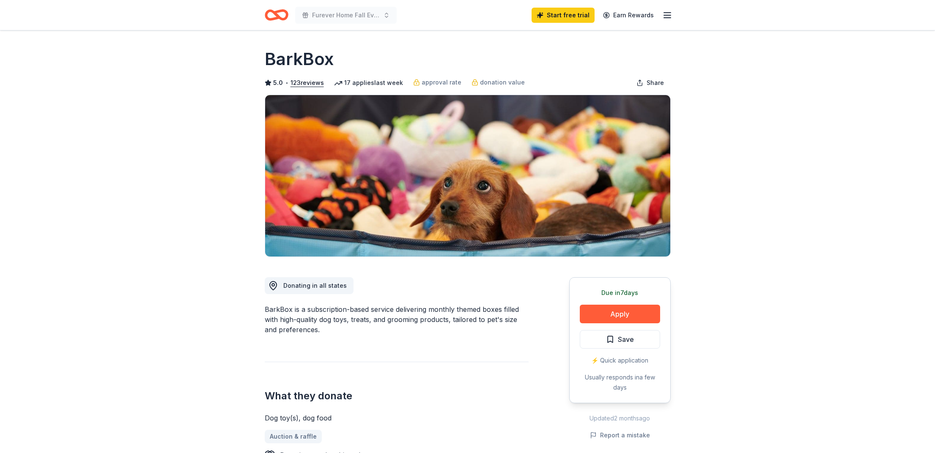
scroll to position [26, 0]
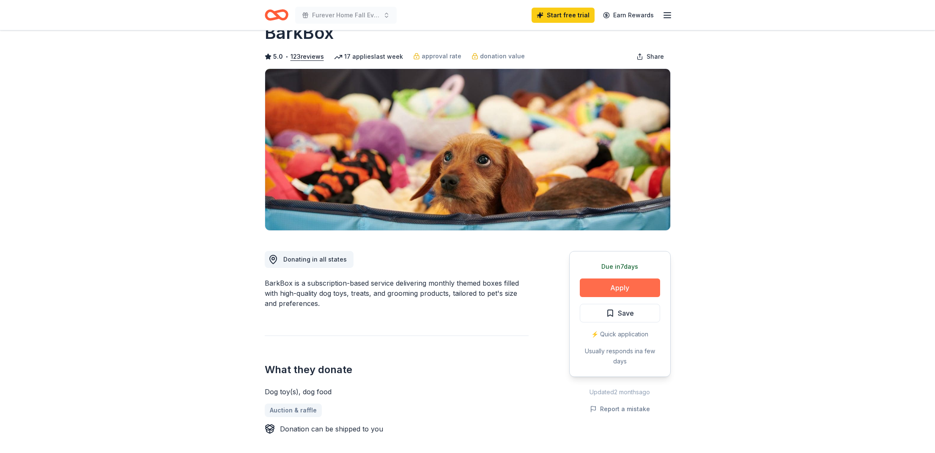
click at [607, 288] on button "Apply" at bounding box center [620, 288] width 80 height 19
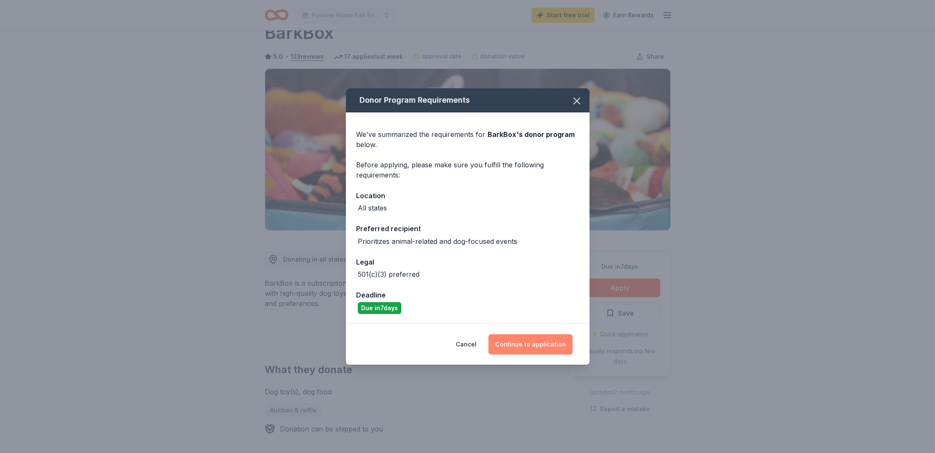
click at [526, 346] on button "Continue to application" at bounding box center [531, 345] width 84 height 20
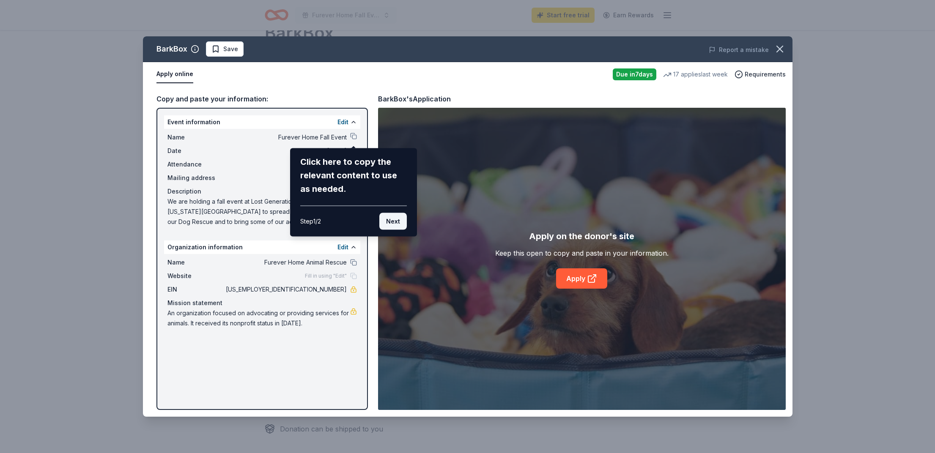
click at [397, 222] on button "Next" at bounding box center [392, 221] width 27 height 17
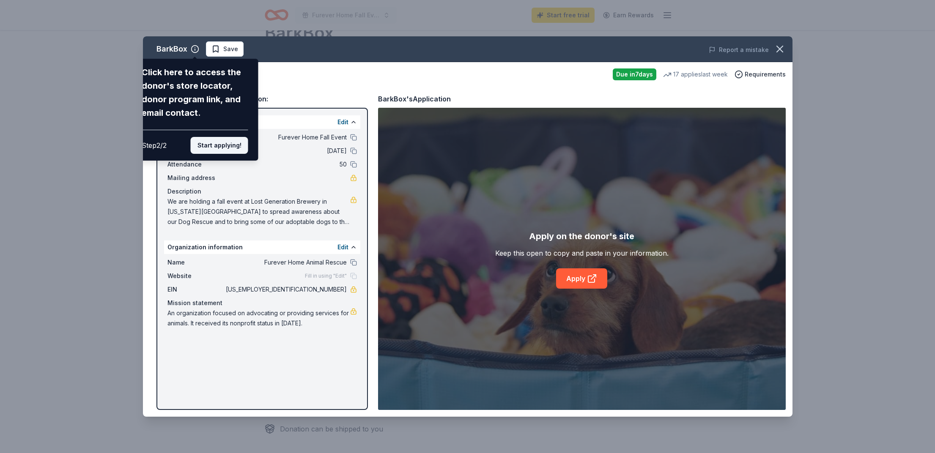
click at [228, 151] on button "Start applying!" at bounding box center [219, 145] width 58 height 17
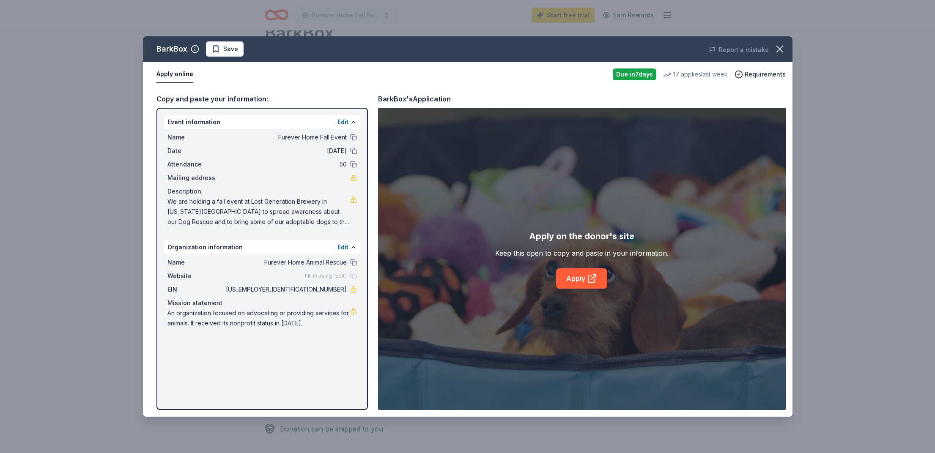
click at [282, 207] on span "We are holding a fall event at Lost Generation Brewery in [US_STATE][GEOGRAPHIC…" at bounding box center [258, 212] width 183 height 30
click at [217, 178] on span "Mailing address" at bounding box center [195, 178] width 57 height 10
click at [330, 192] on div "Description" at bounding box center [261, 192] width 189 height 10
click at [202, 184] on div "Name Furever Home Fall Event Date 11/02/25 Attendance 50 Mailing address Descri…" at bounding box center [262, 180] width 196 height 102
click at [199, 180] on span "Mailing address" at bounding box center [195, 178] width 57 height 10
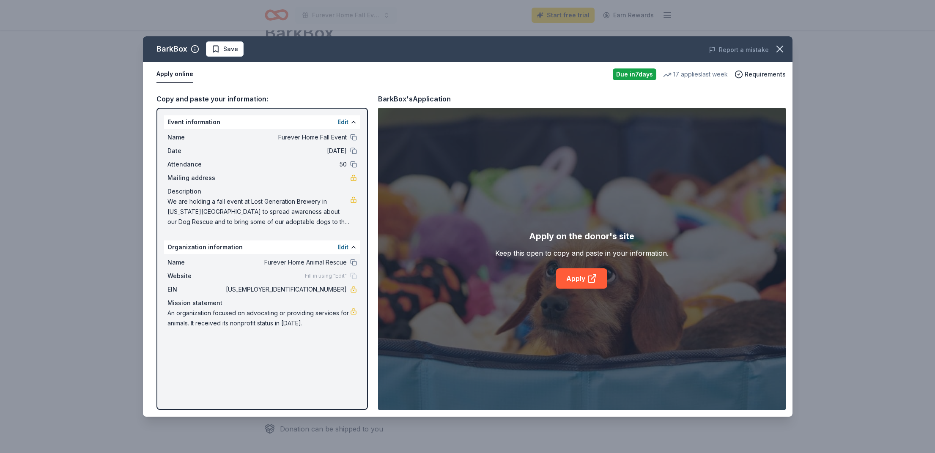
drag, startPoint x: 247, startPoint y: 219, endPoint x: 300, endPoint y: 217, distance: 52.9
click at [247, 219] on span "We are holding a fall event at Lost Generation Brewery in [US_STATE][GEOGRAPHIC…" at bounding box center [258, 212] width 183 height 30
click at [327, 276] on span "Fill in using "Edit"" at bounding box center [326, 276] width 42 height 7
click at [344, 249] on button "Edit" at bounding box center [343, 247] width 11 height 10
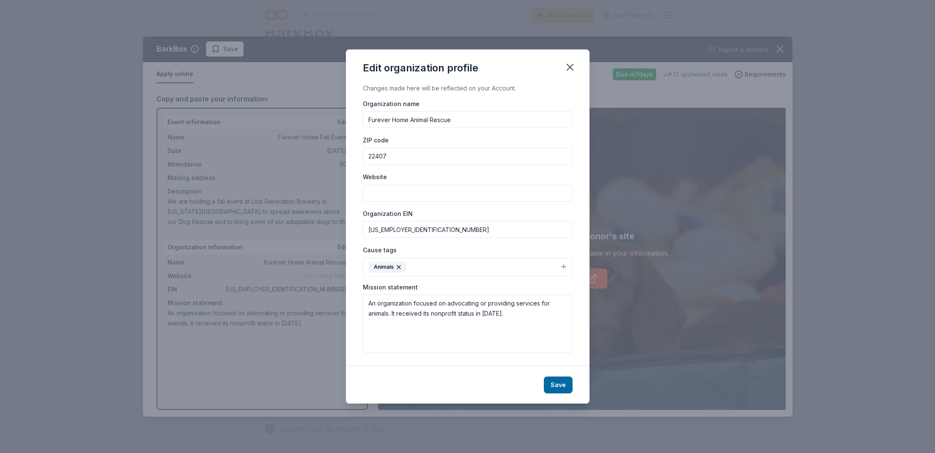
click at [394, 196] on input "Website" at bounding box center [468, 193] width 210 height 17
type input "fureverhome-rescue.org"
click at [561, 384] on button "Save" at bounding box center [558, 385] width 29 height 17
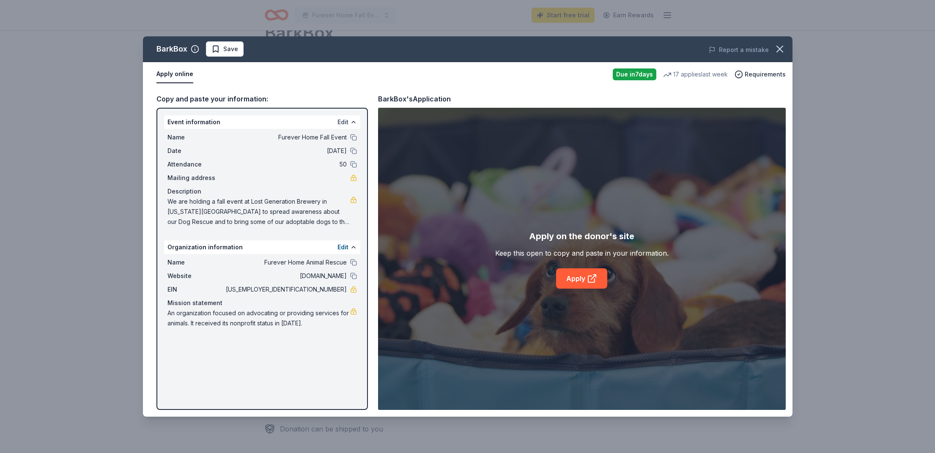
click at [346, 119] on button "Edit" at bounding box center [343, 122] width 11 height 10
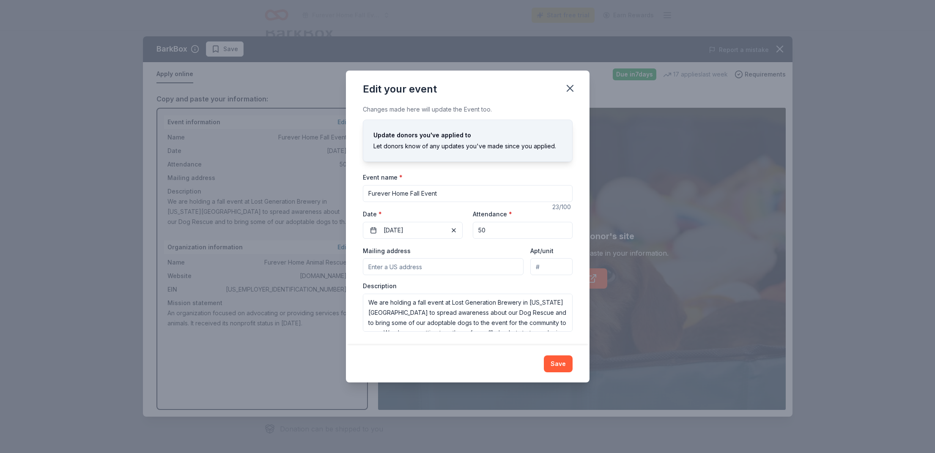
click at [404, 268] on input "Mailing address" at bounding box center [443, 266] width 161 height 17
paste input "12115 Meadow Branch Way Fredericksburg VA 22407"
type input "12115 Meadow Branch Way Fredericksburg VA 22407"
click at [292, 269] on div "Edit your event Changes made here will update the Event too. Update donors you'…" at bounding box center [467, 226] width 935 height 453
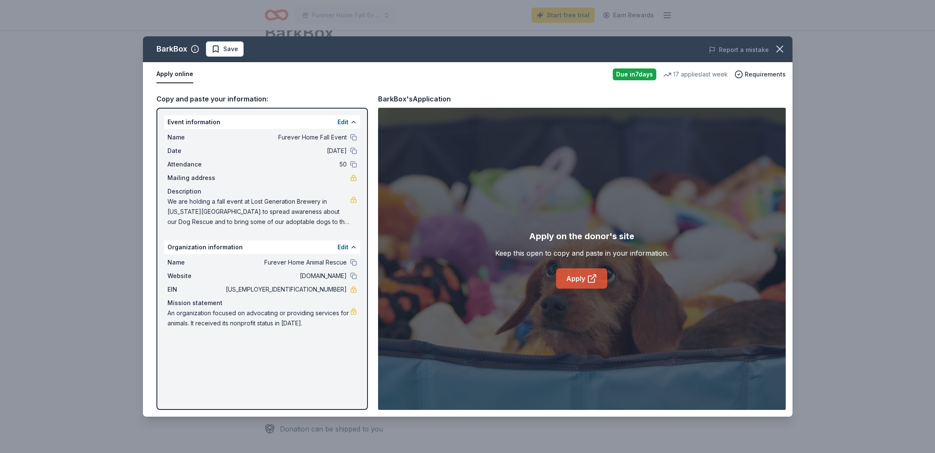
click at [584, 281] on link "Apply" at bounding box center [581, 279] width 51 height 20
click at [782, 48] on icon "button" at bounding box center [780, 49] width 12 height 12
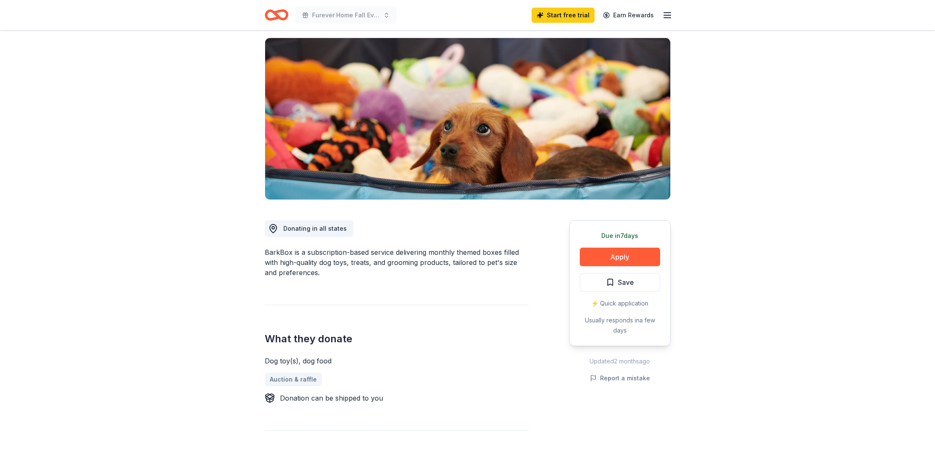
scroll to position [58, 0]
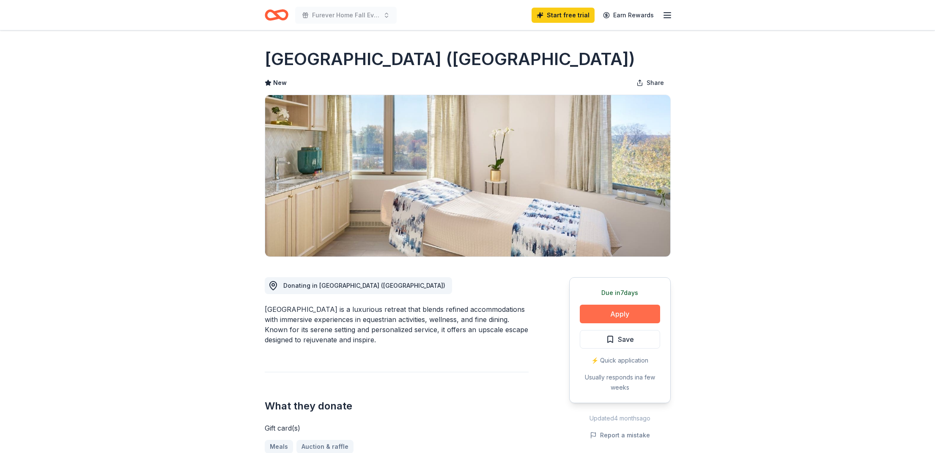
click at [616, 317] on button "Apply" at bounding box center [620, 314] width 80 height 19
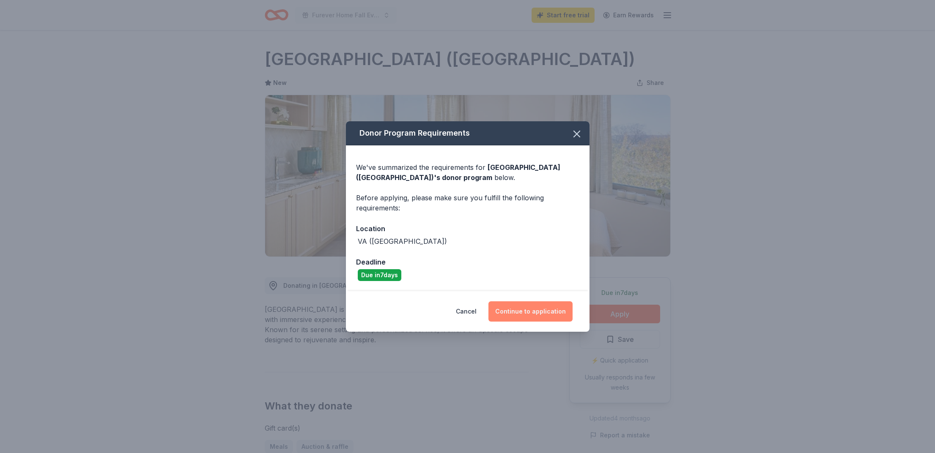
click at [520, 309] on button "Continue to application" at bounding box center [531, 312] width 84 height 20
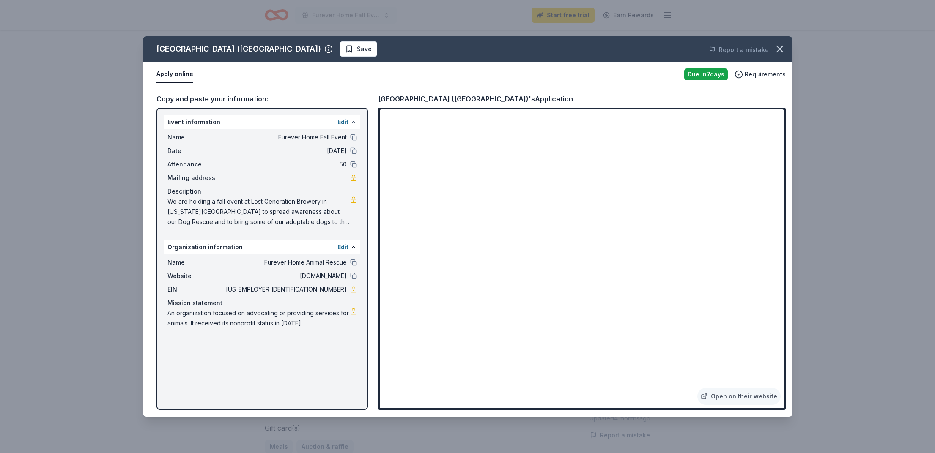
click at [351, 121] on button at bounding box center [353, 122] width 7 height 7
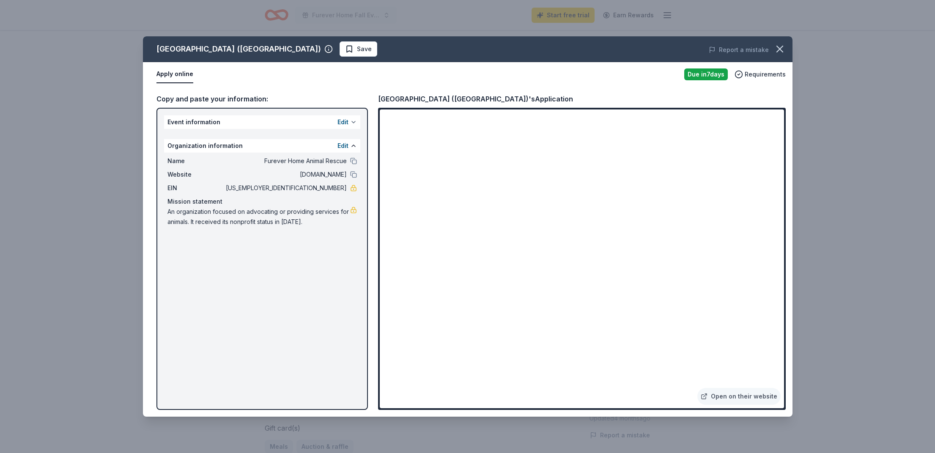
click at [350, 122] on button at bounding box center [353, 122] width 7 height 7
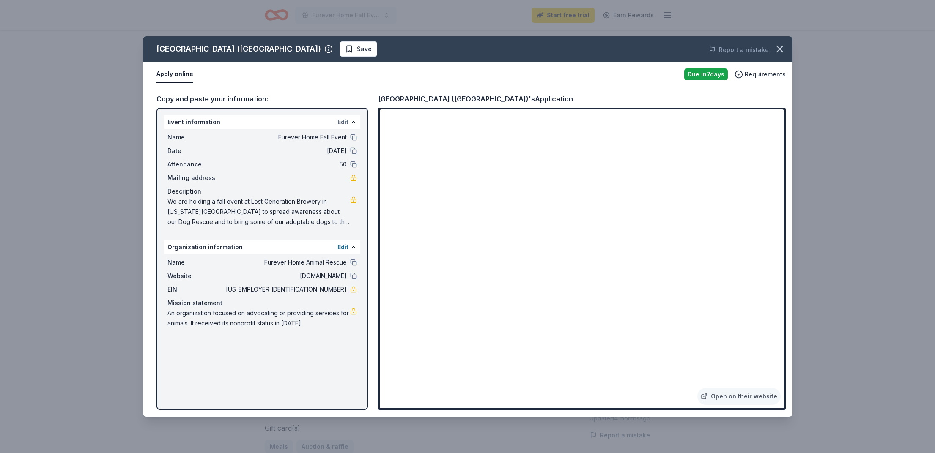
click at [341, 123] on button "Edit" at bounding box center [343, 122] width 11 height 10
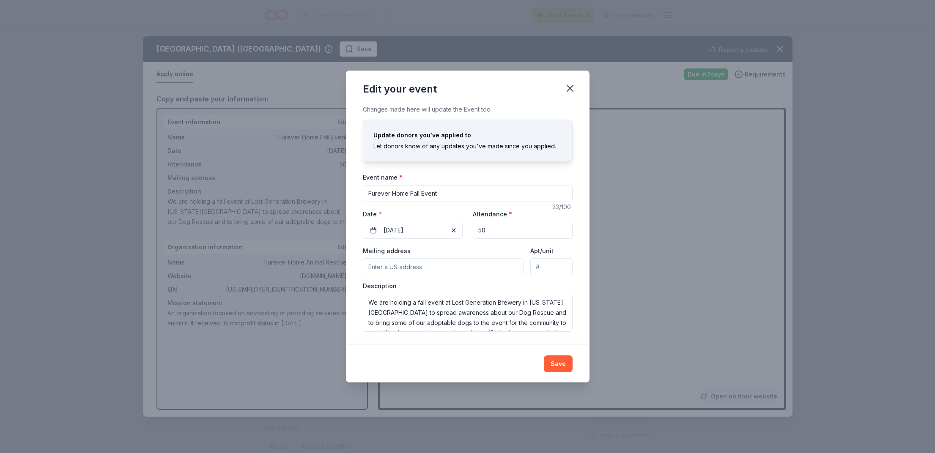
click at [419, 270] on input "Mailing address" at bounding box center [443, 266] width 161 height 17
paste input "[STREET_ADDRESS]"
type input "[STREET_ADDRESS]"
click at [549, 289] on div "Description We are holding a fall event at Lost Generation Brewery in [US_STATE…" at bounding box center [468, 307] width 210 height 50
click at [558, 366] on button "Save" at bounding box center [558, 364] width 29 height 17
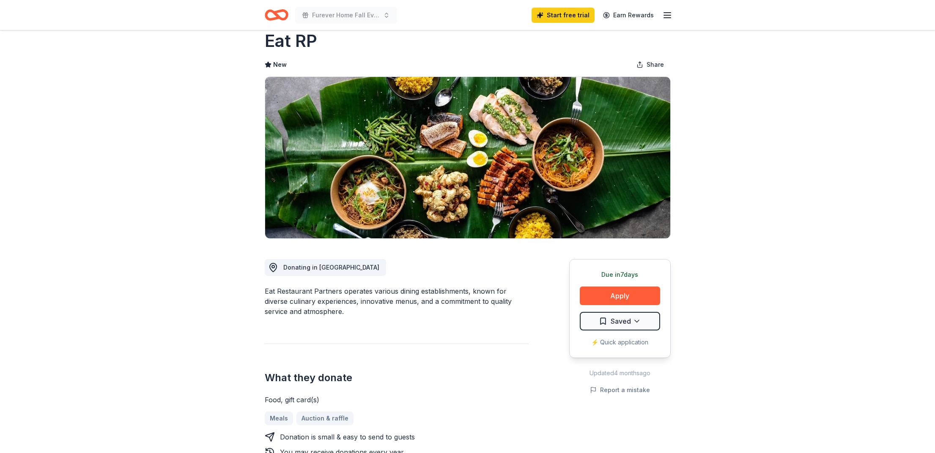
scroll to position [20, 0]
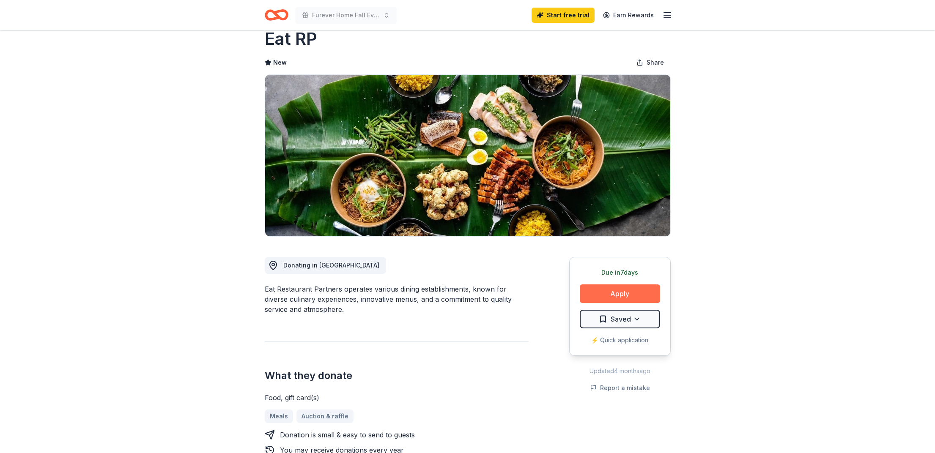
click at [607, 298] on button "Apply" at bounding box center [620, 294] width 80 height 19
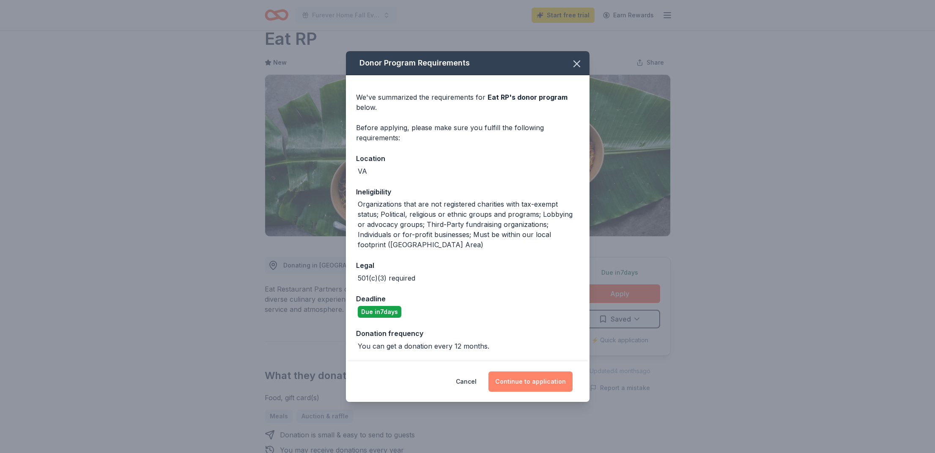
click at [538, 384] on button "Continue to application" at bounding box center [531, 382] width 84 height 20
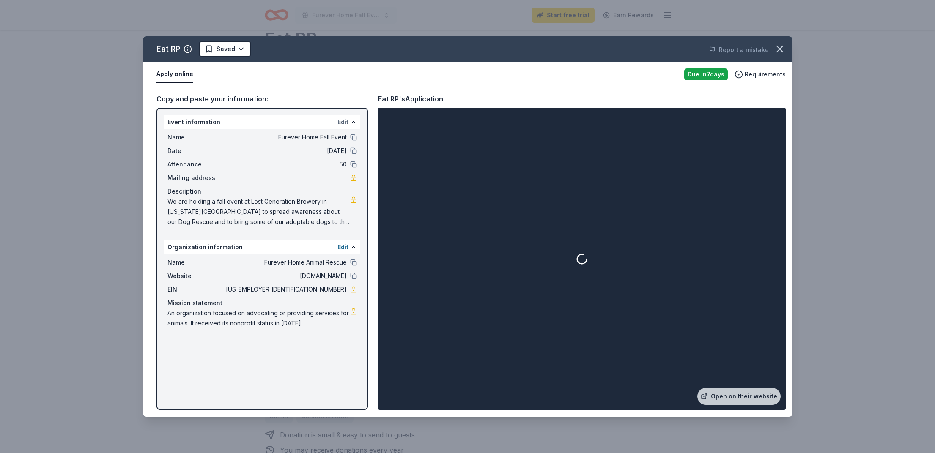
click at [348, 124] on button "Edit" at bounding box center [343, 122] width 11 height 10
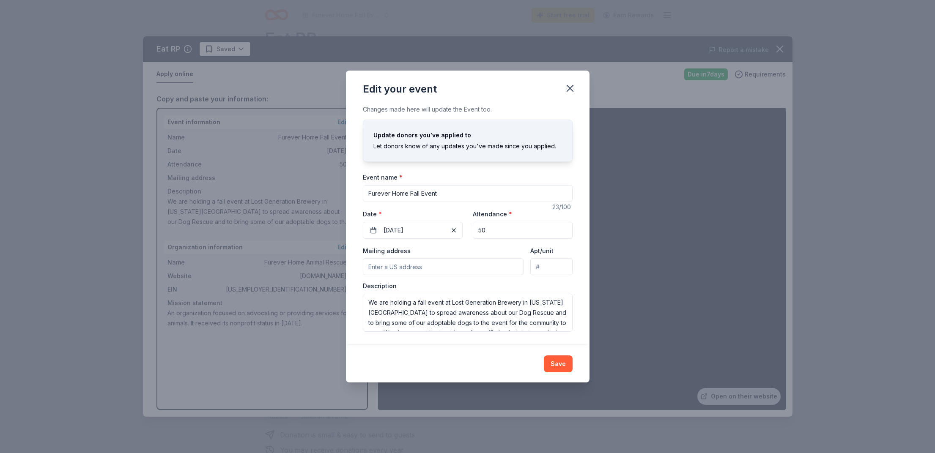
click at [406, 269] on input "Mailing address" at bounding box center [443, 266] width 161 height 17
paste input "[STREET_ADDRESS]"
type input "[STREET_ADDRESS]"
click at [563, 366] on button "Save" at bounding box center [558, 364] width 29 height 17
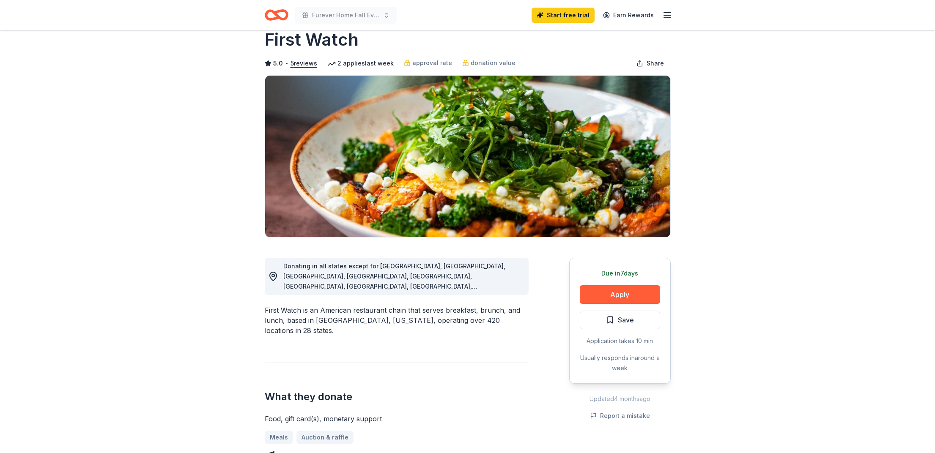
scroll to position [11, 0]
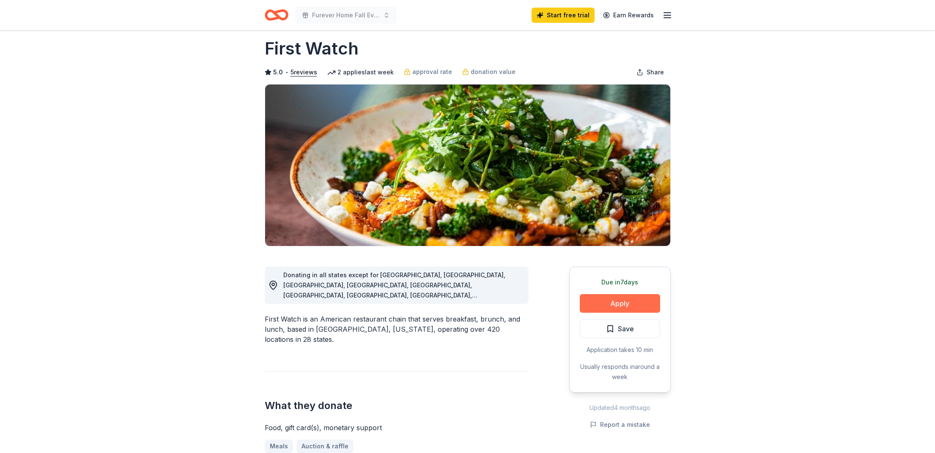
click at [628, 307] on button "Apply" at bounding box center [620, 303] width 80 height 19
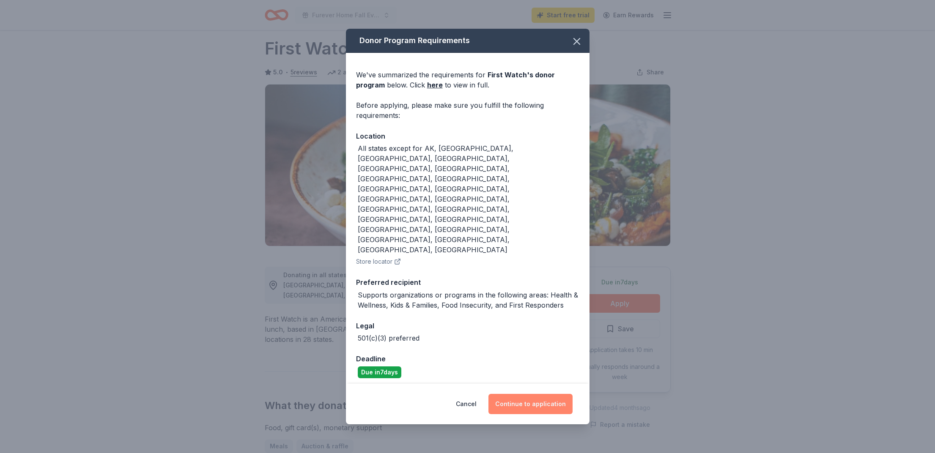
click at [551, 394] on button "Continue to application" at bounding box center [531, 404] width 84 height 20
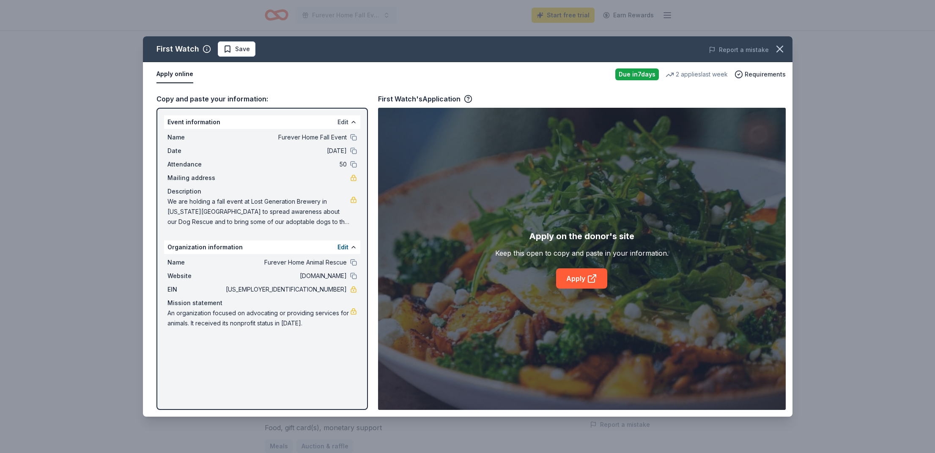
click at [344, 123] on button "Edit" at bounding box center [343, 122] width 11 height 10
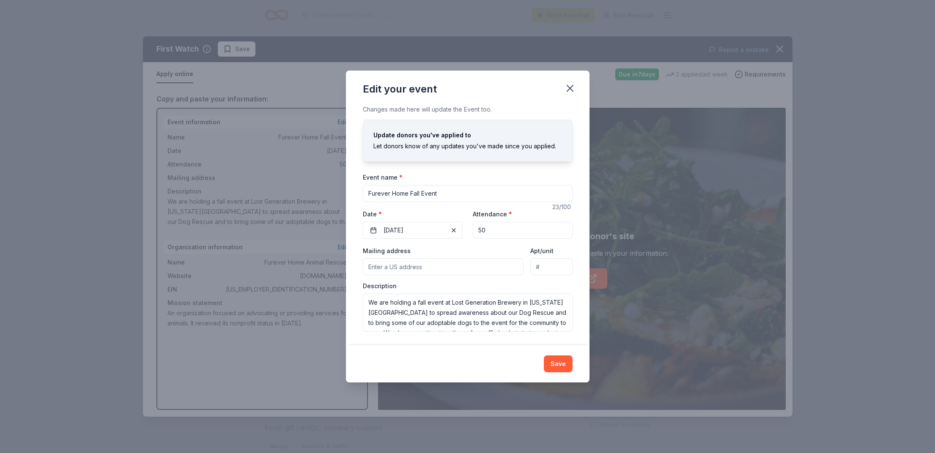
click at [408, 265] on input "Mailing address" at bounding box center [443, 266] width 161 height 17
paste input "20002"
type input "20002"
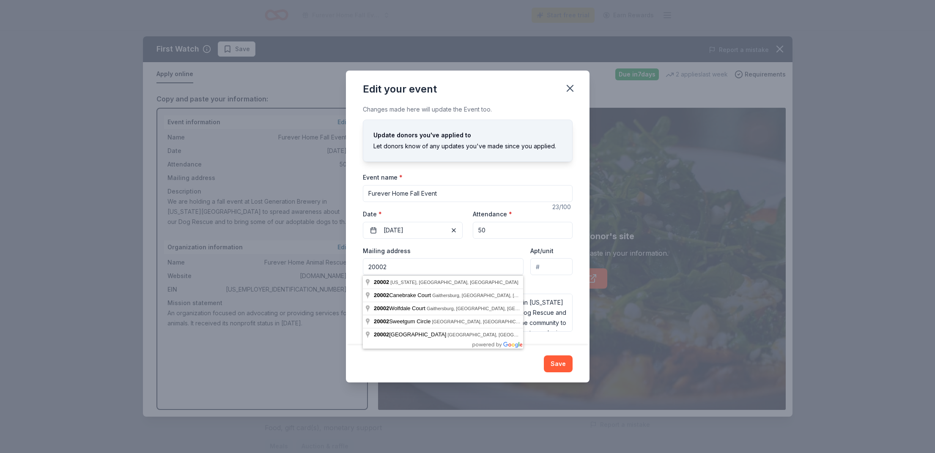
drag, startPoint x: 349, startPoint y: 266, endPoint x: 337, endPoint y: 266, distance: 12.3
click at [337, 265] on div "Edit your event Changes made here will update the Event too. Update donors you'…" at bounding box center [467, 226] width 935 height 453
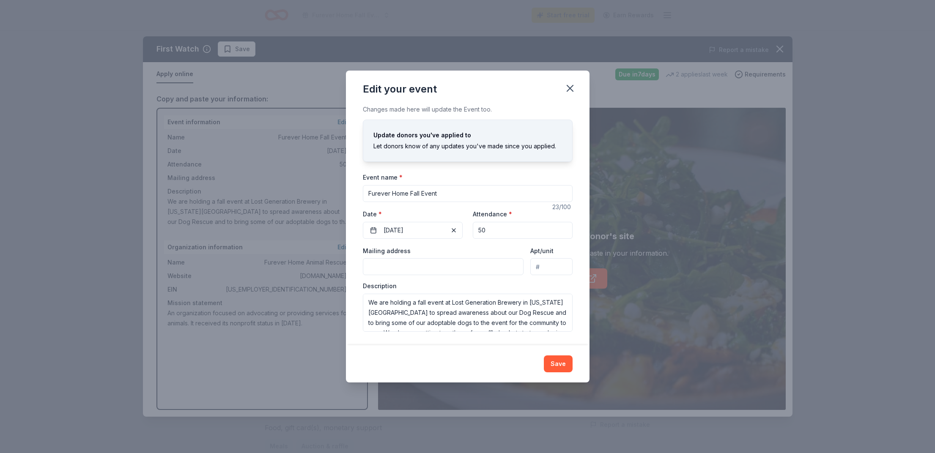
paste input "[STREET_ADDRESS]"
type input "[STREET_ADDRESS]"
click at [563, 367] on button "Save" at bounding box center [558, 364] width 29 height 17
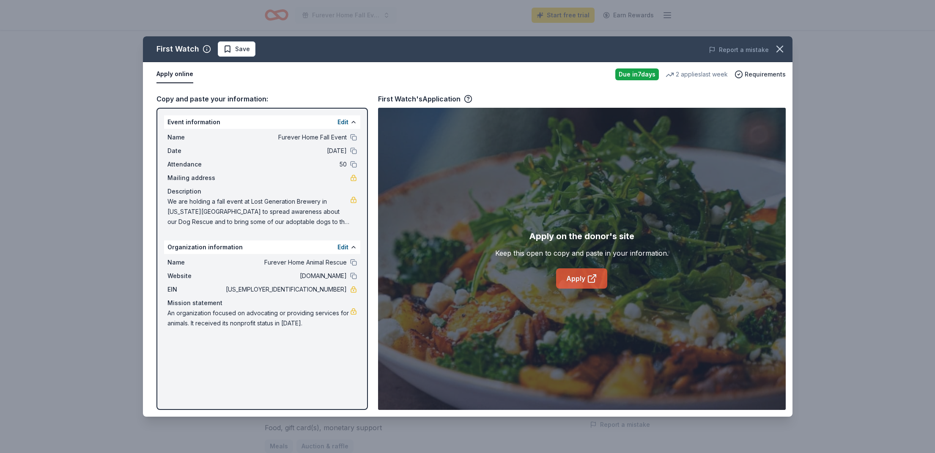
click at [576, 275] on link "Apply" at bounding box center [581, 279] width 51 height 20
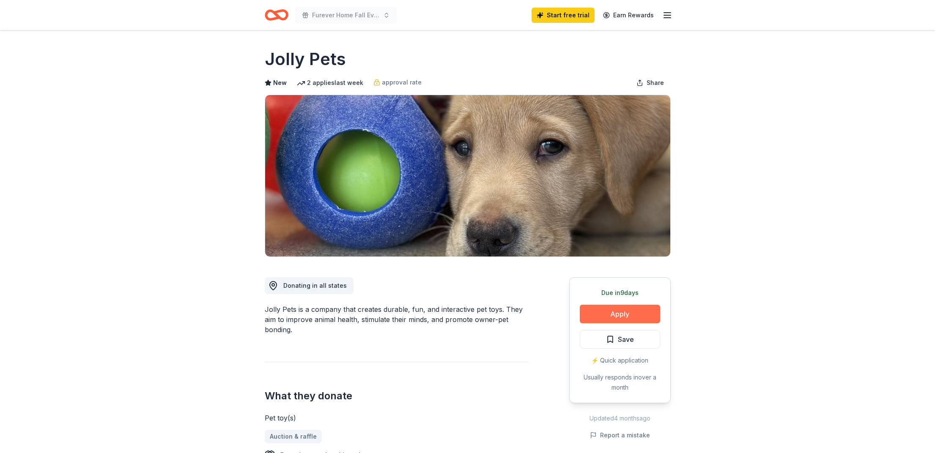
click at [634, 317] on button "Apply" at bounding box center [620, 314] width 80 height 19
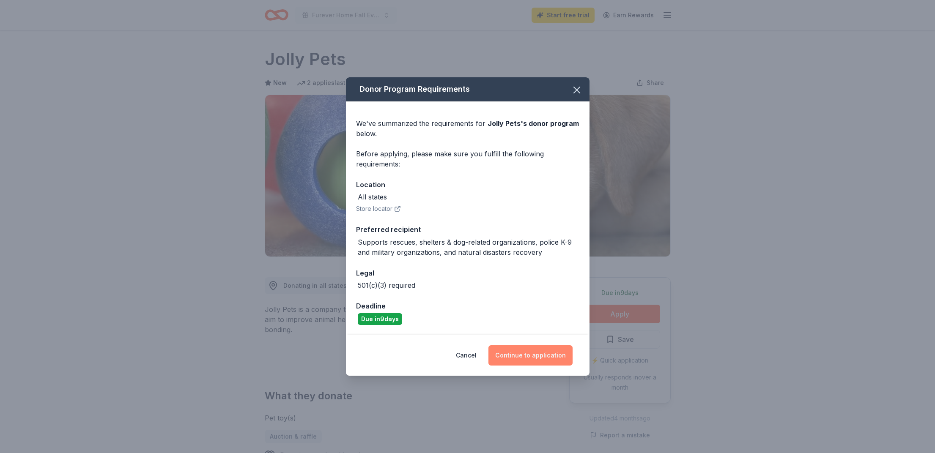
click at [522, 356] on button "Continue to application" at bounding box center [531, 356] width 84 height 20
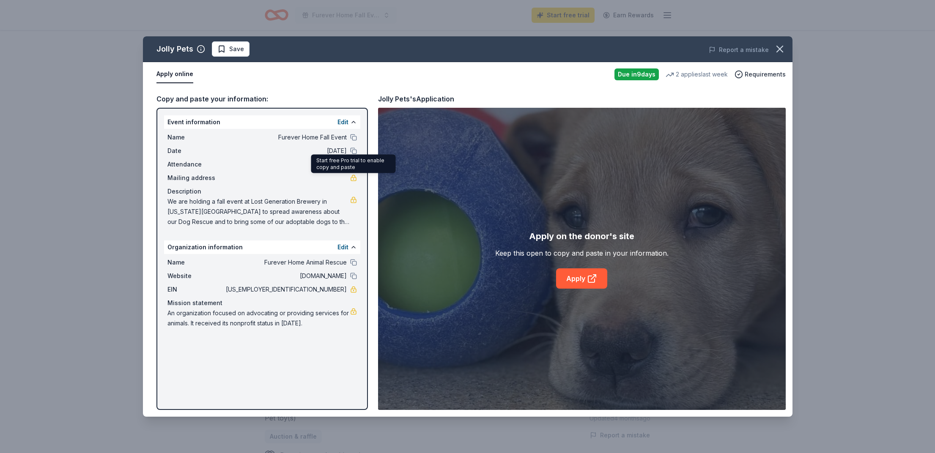
click at [357, 179] on link at bounding box center [353, 178] width 7 height 7
click at [347, 123] on button "Edit" at bounding box center [343, 122] width 11 height 10
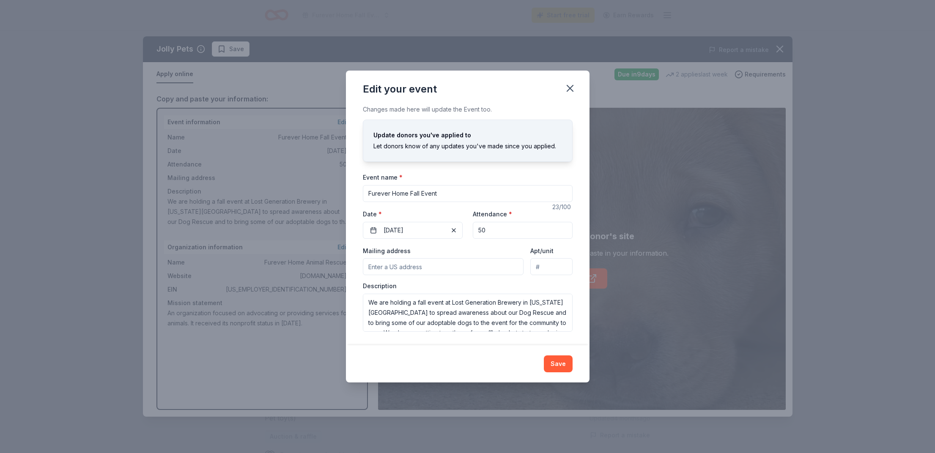
click at [426, 272] on input "Mailing address" at bounding box center [443, 266] width 161 height 17
paste input "[STREET_ADDRESS]"
type input "[STREET_ADDRESS]"
click at [559, 368] on button "Save" at bounding box center [558, 364] width 29 height 17
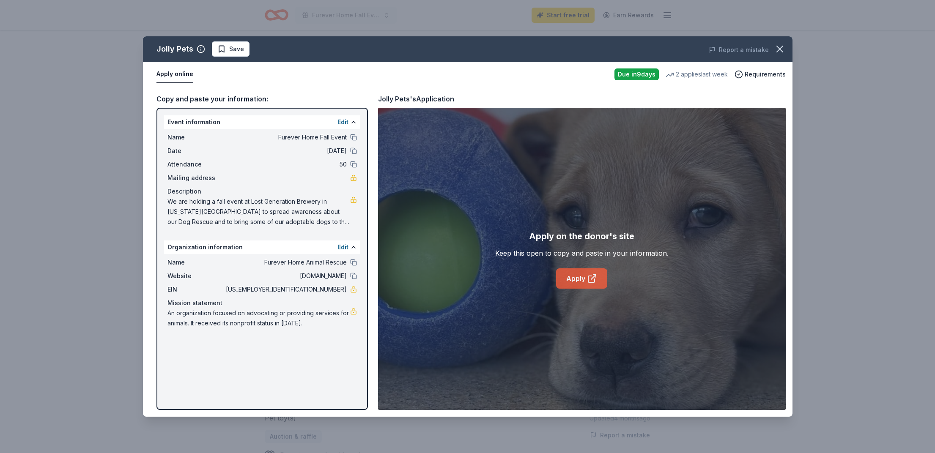
click at [592, 277] on icon at bounding box center [592, 279] width 10 height 10
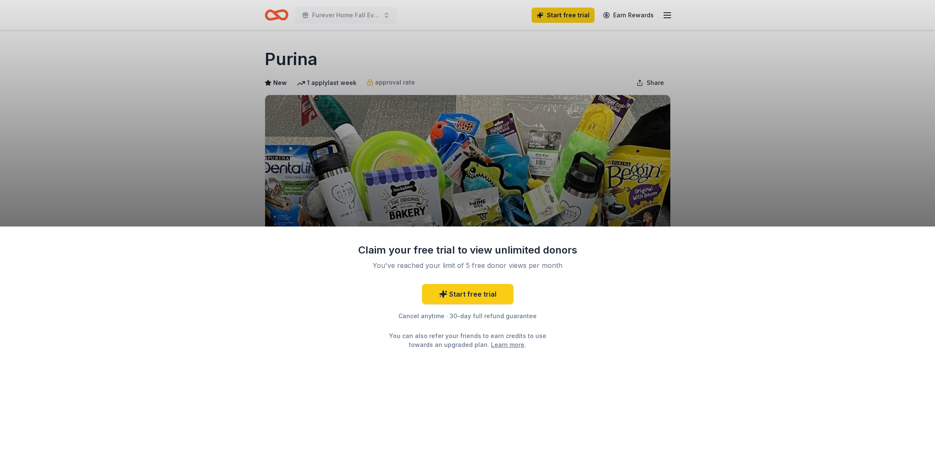
click at [719, 183] on div "Claim your free trial to view unlimited donors You've reached your limit of 5 f…" at bounding box center [467, 226] width 935 height 453
